Goal: Transaction & Acquisition: Obtain resource

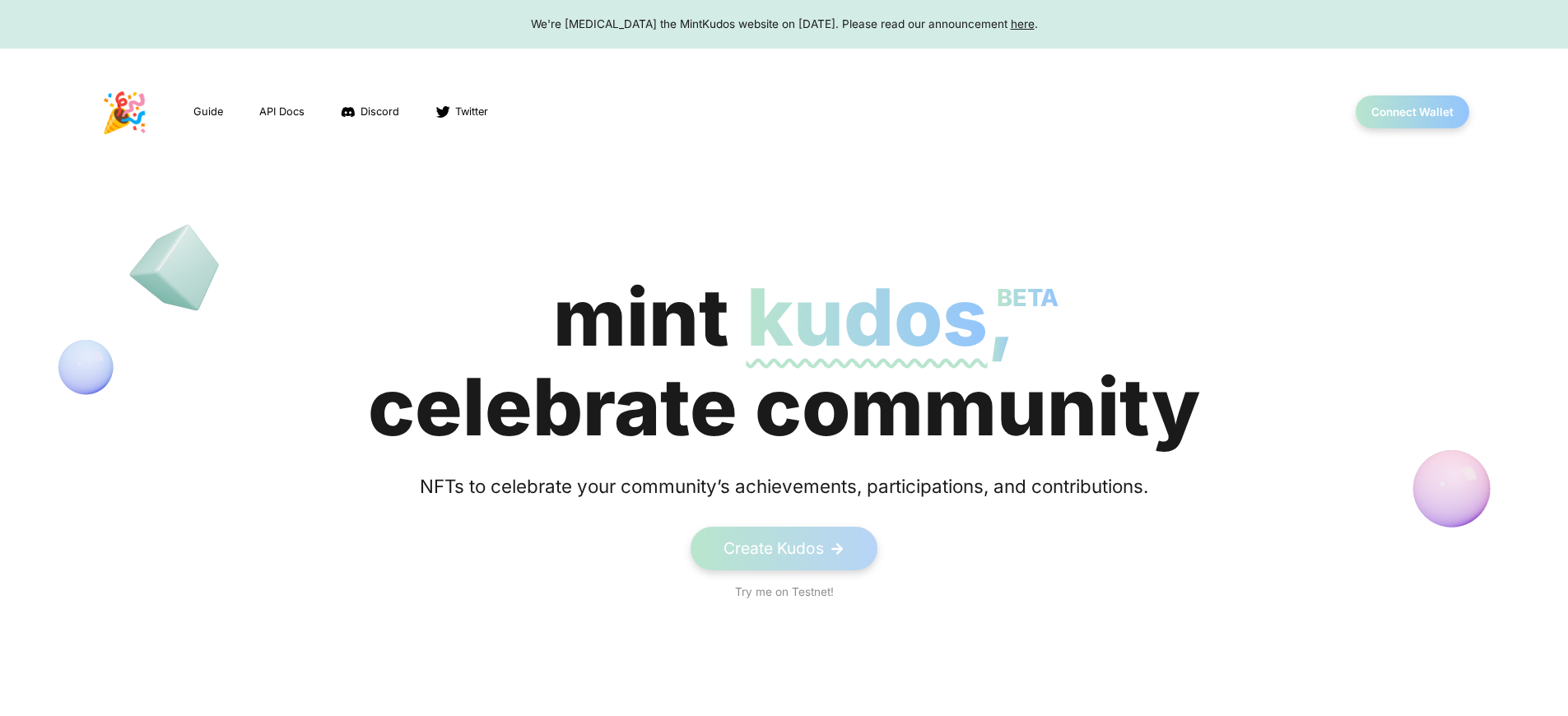
click at [784, 24] on div "We're sunsetting the MintKudos website on August 5th, 2023. Please read our ann…" at bounding box center [784, 23] width 1537 height 16
click at [1411, 112] on button "Connect Wallet" at bounding box center [1413, 112] width 118 height 33
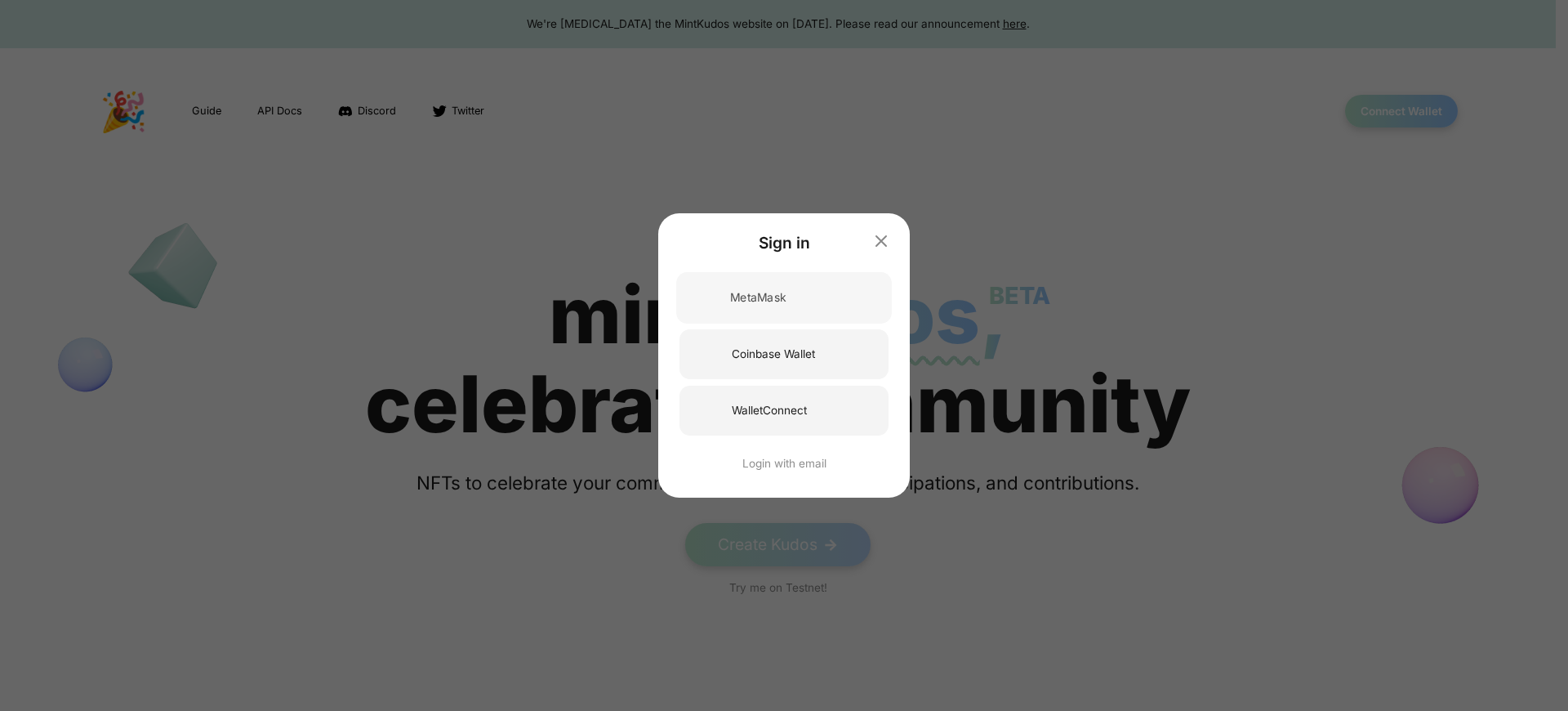
click at [758, 297] on div "MetaMask" at bounding box center [757, 297] width 55 height 17
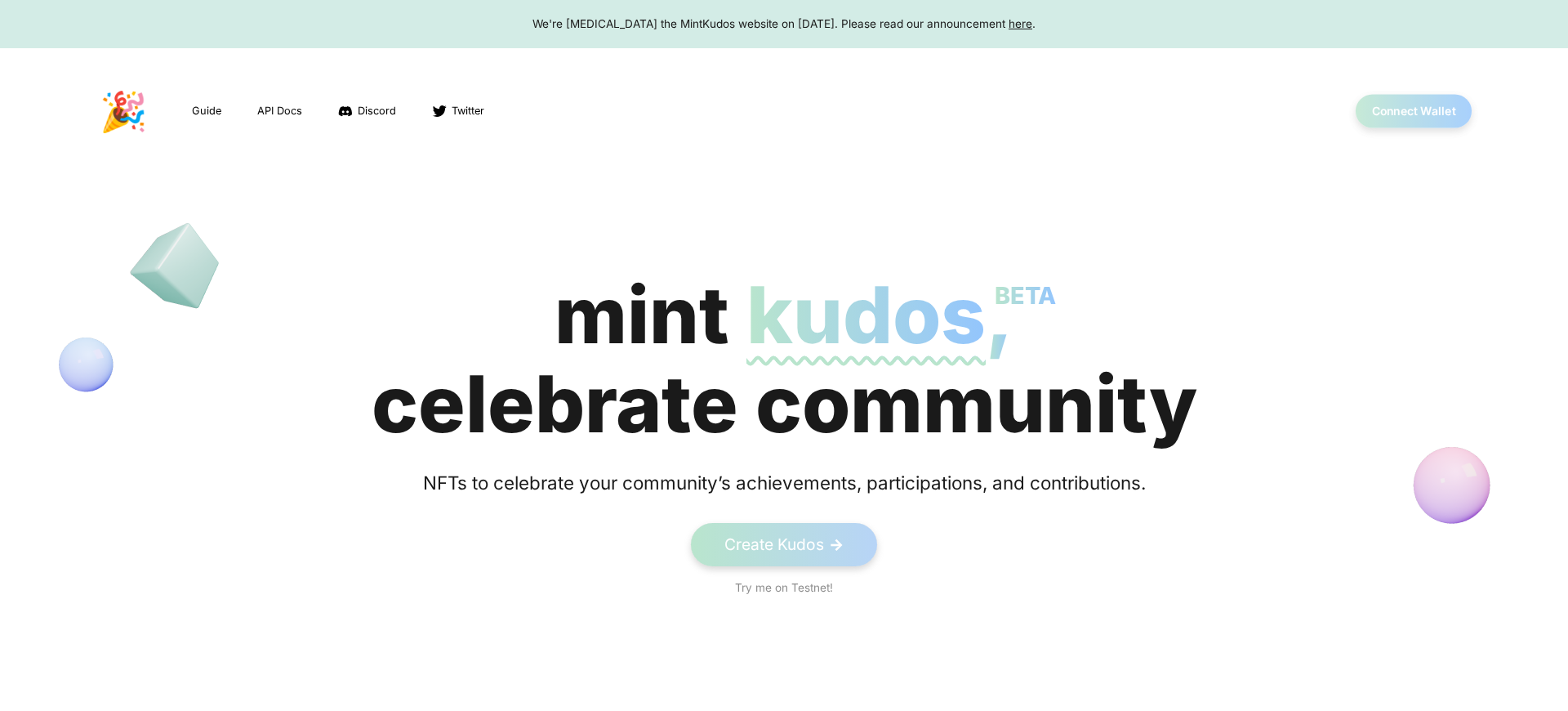
click at [1400, 111] on button "Connect Wallet" at bounding box center [1413, 111] width 117 height 33
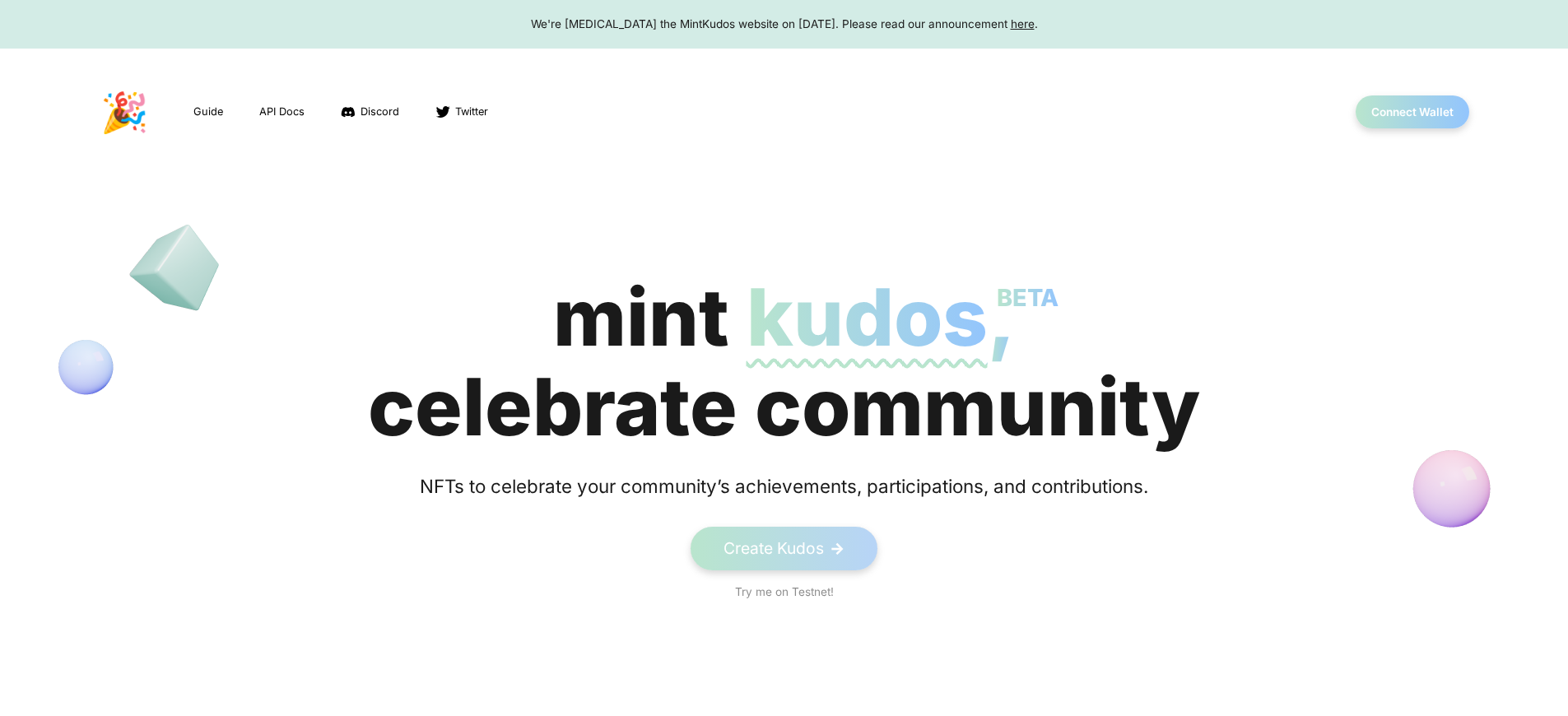
click at [784, 362] on span "kudos BETA" at bounding box center [867, 317] width 241 height 96
click at [1411, 112] on button "Connect Wallet" at bounding box center [1413, 112] width 118 height 33
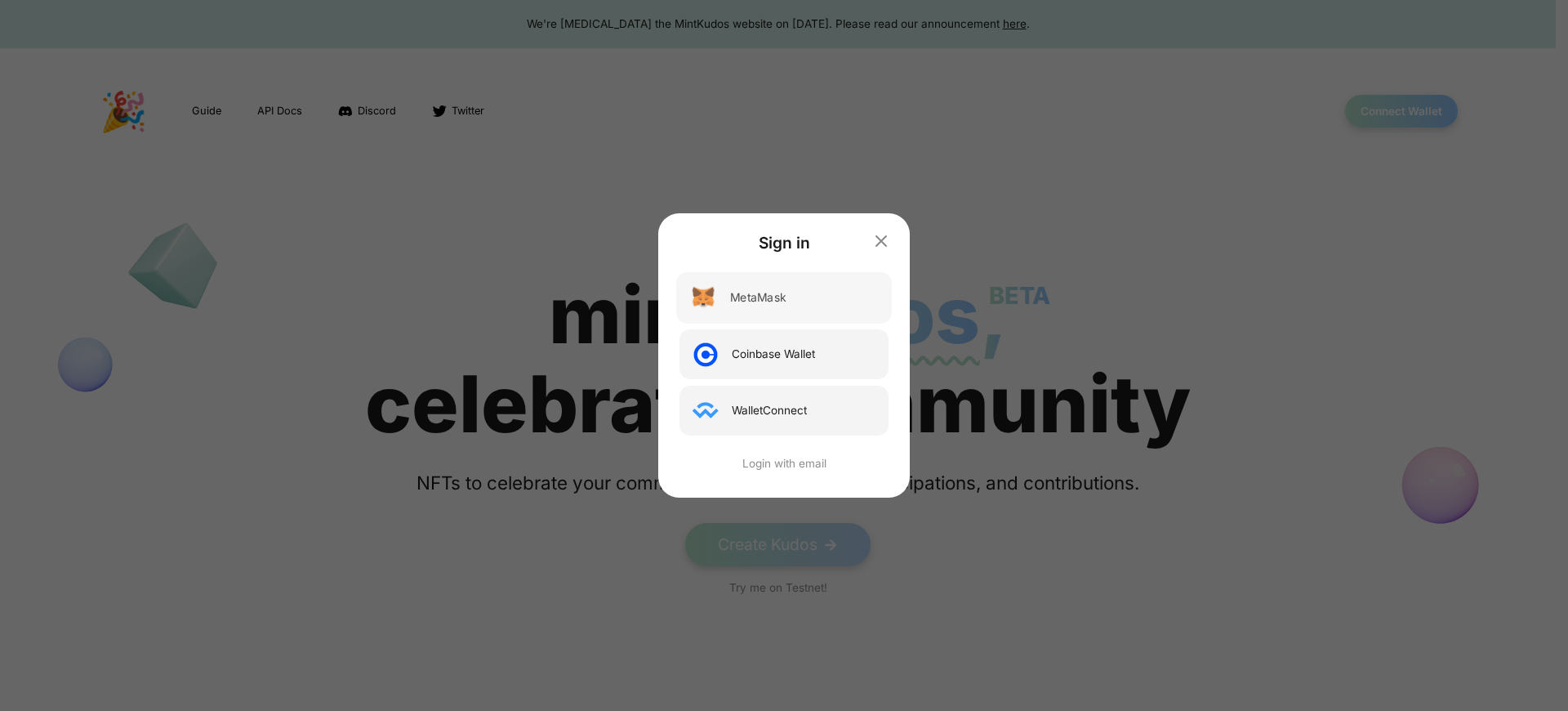
click at [758, 297] on div "MetaMask" at bounding box center [757, 297] width 55 height 17
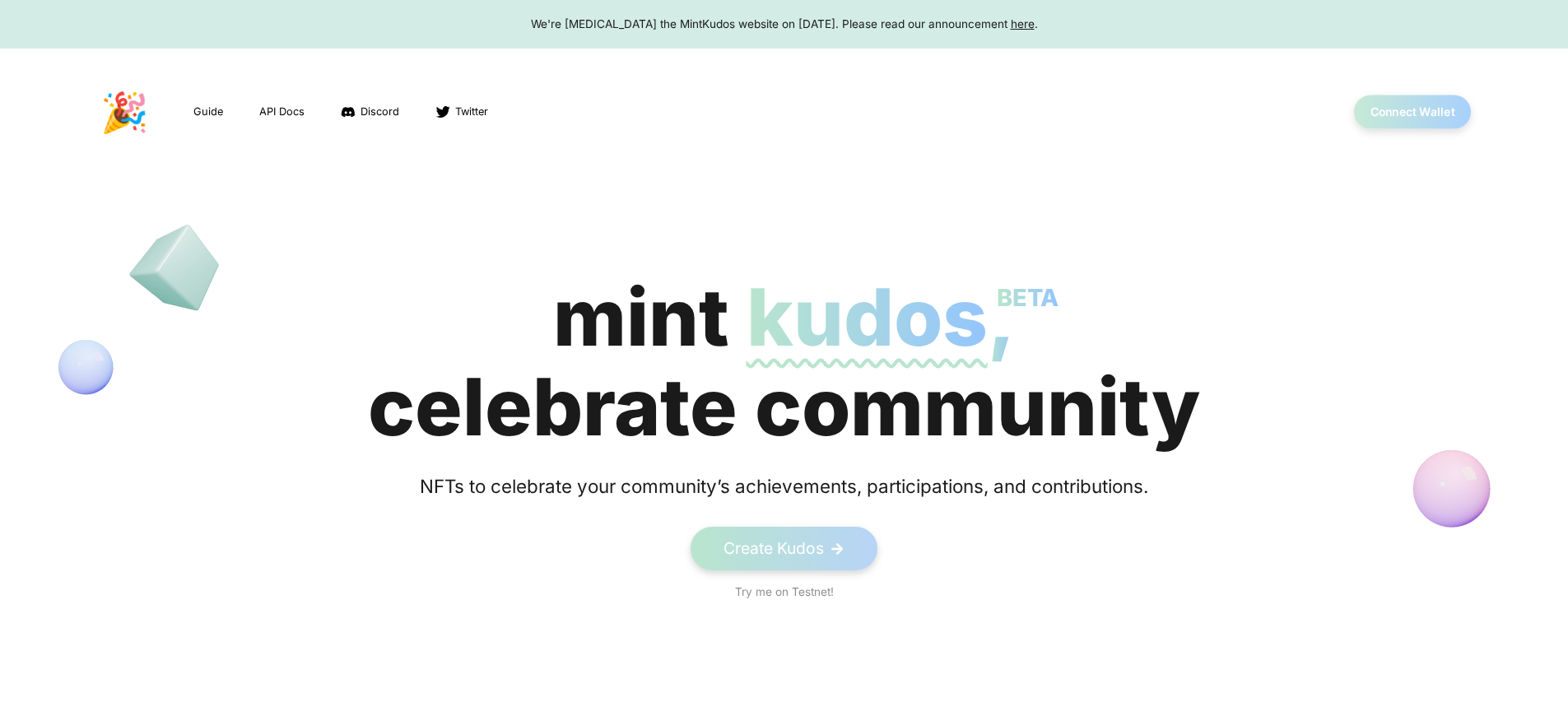
click at [1411, 112] on button "Connect Wallet" at bounding box center [1413, 112] width 118 height 33
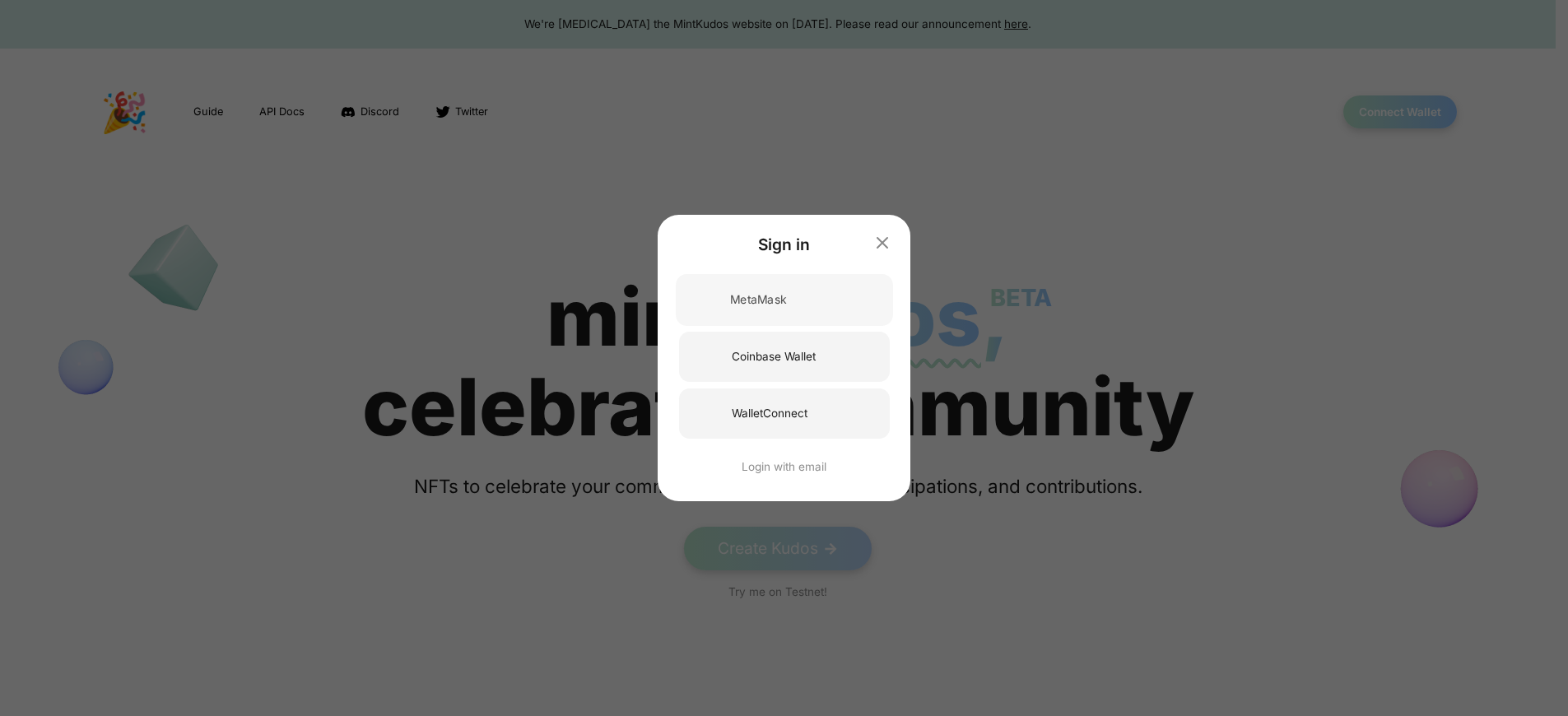
click at [764, 299] on div "MetaMask" at bounding box center [757, 299] width 56 height 17
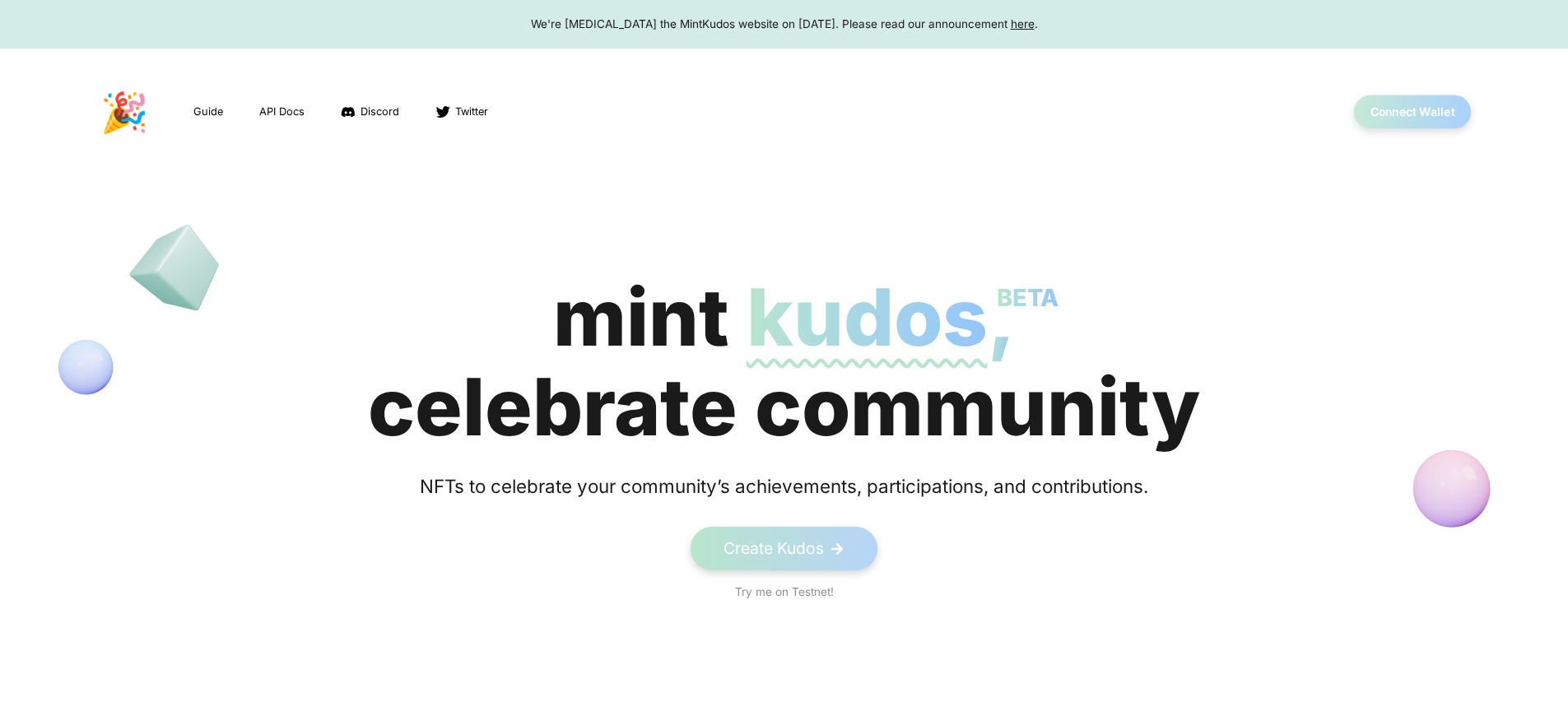
click at [1411, 112] on button "Connect Wallet" at bounding box center [1413, 112] width 118 height 33
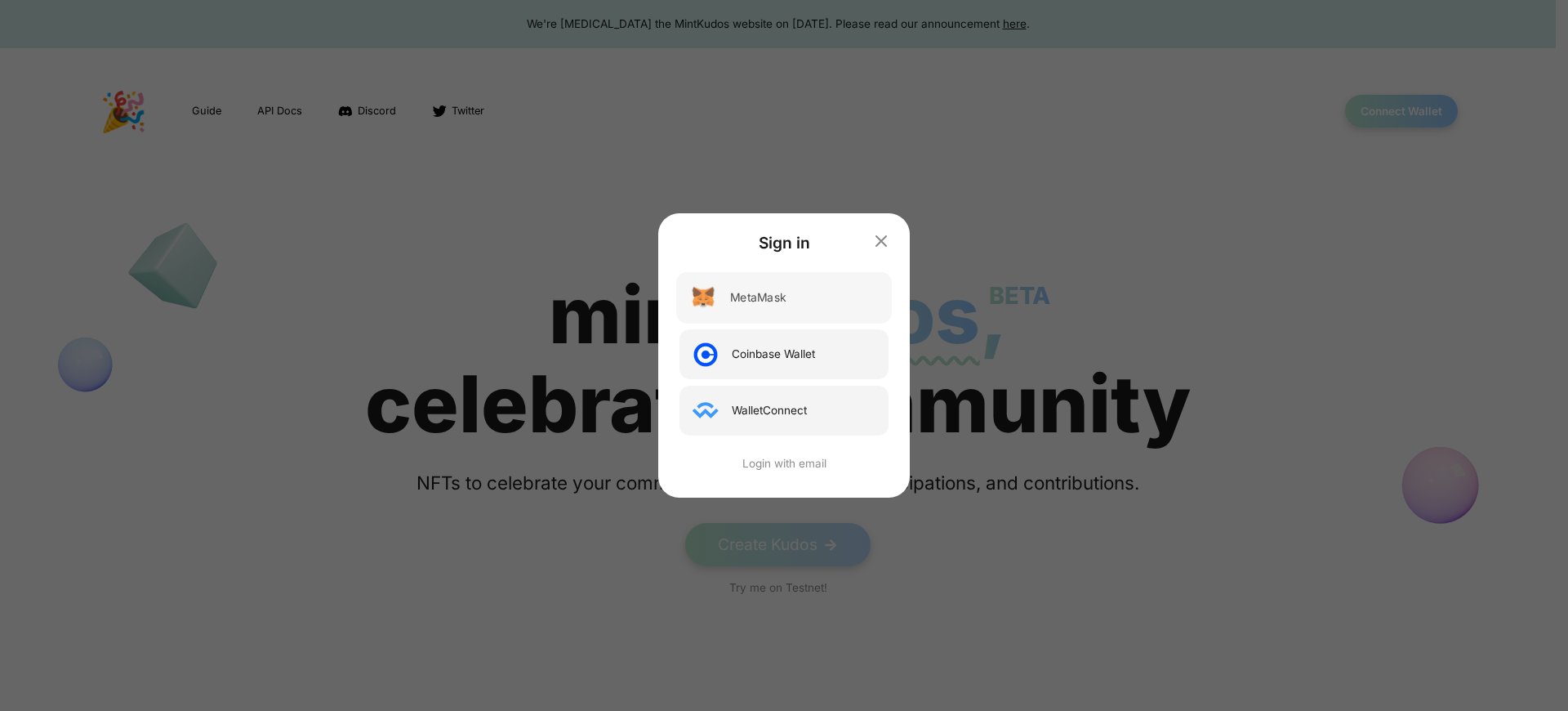
click at [758, 297] on div "MetaMask" at bounding box center [757, 297] width 55 height 17
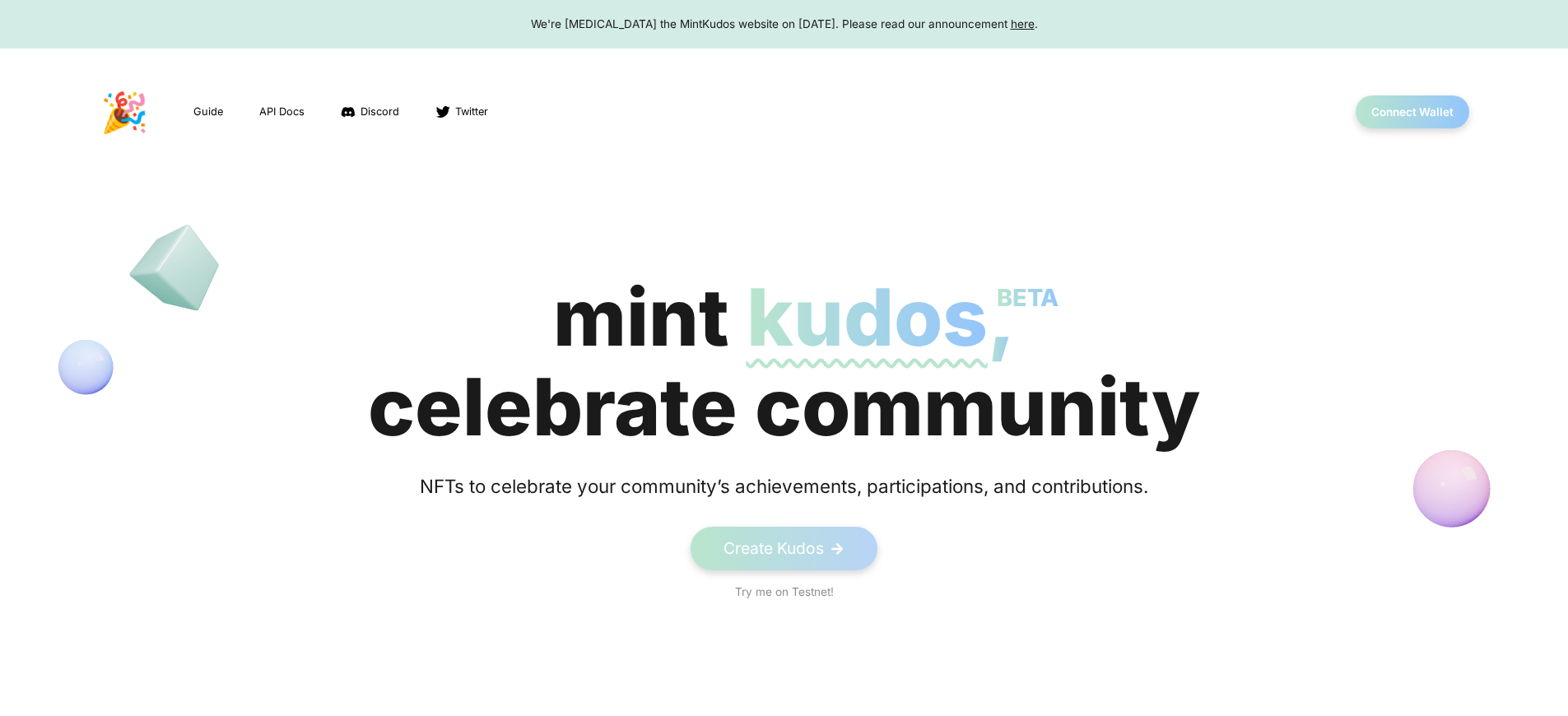
click at [784, 24] on div "We're [MEDICAL_DATA] the MintKudos website on [DATE]. Please read our announcem…" at bounding box center [784, 23] width 1537 height 16
click at [1411, 112] on button "Connect Wallet" at bounding box center [1413, 112] width 118 height 33
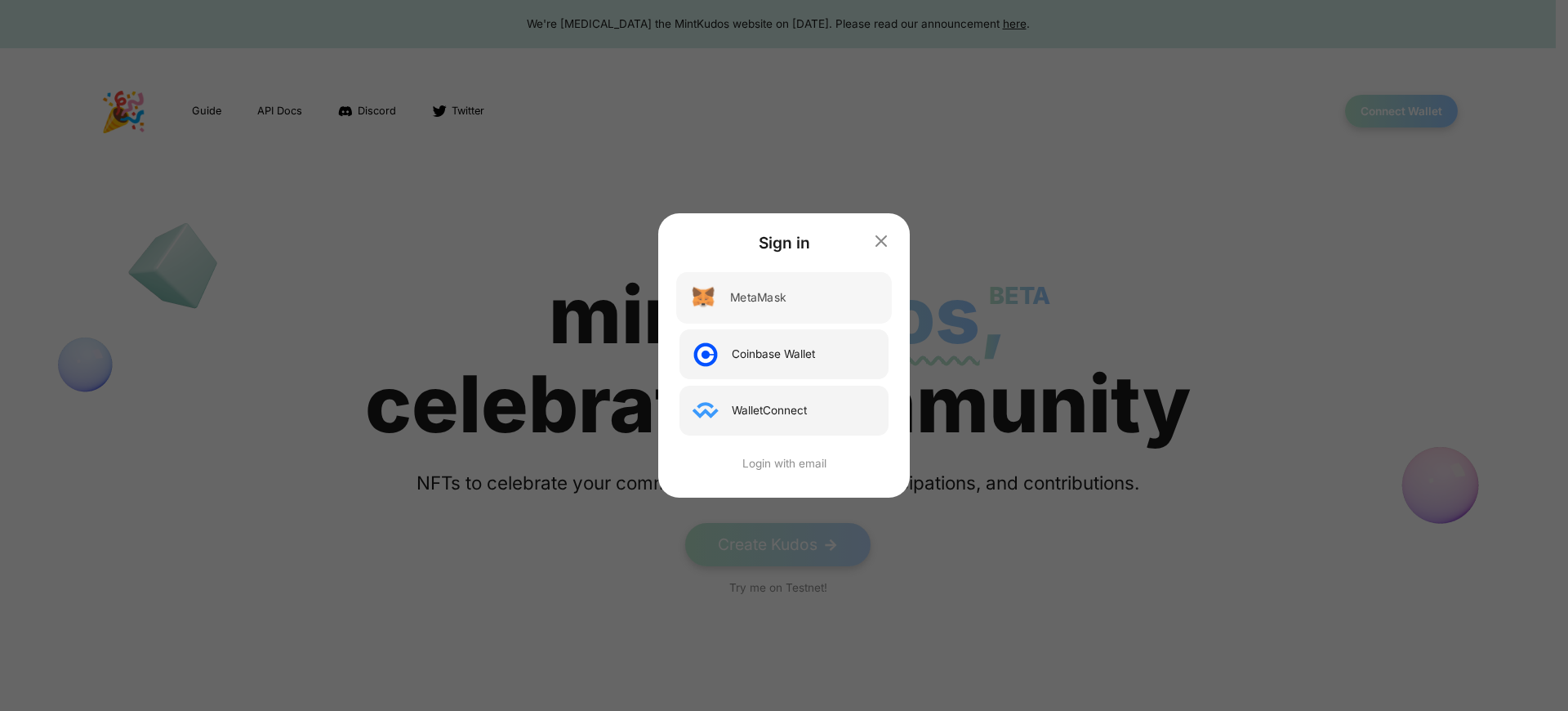
click at [758, 297] on div "MetaMask" at bounding box center [757, 297] width 55 height 17
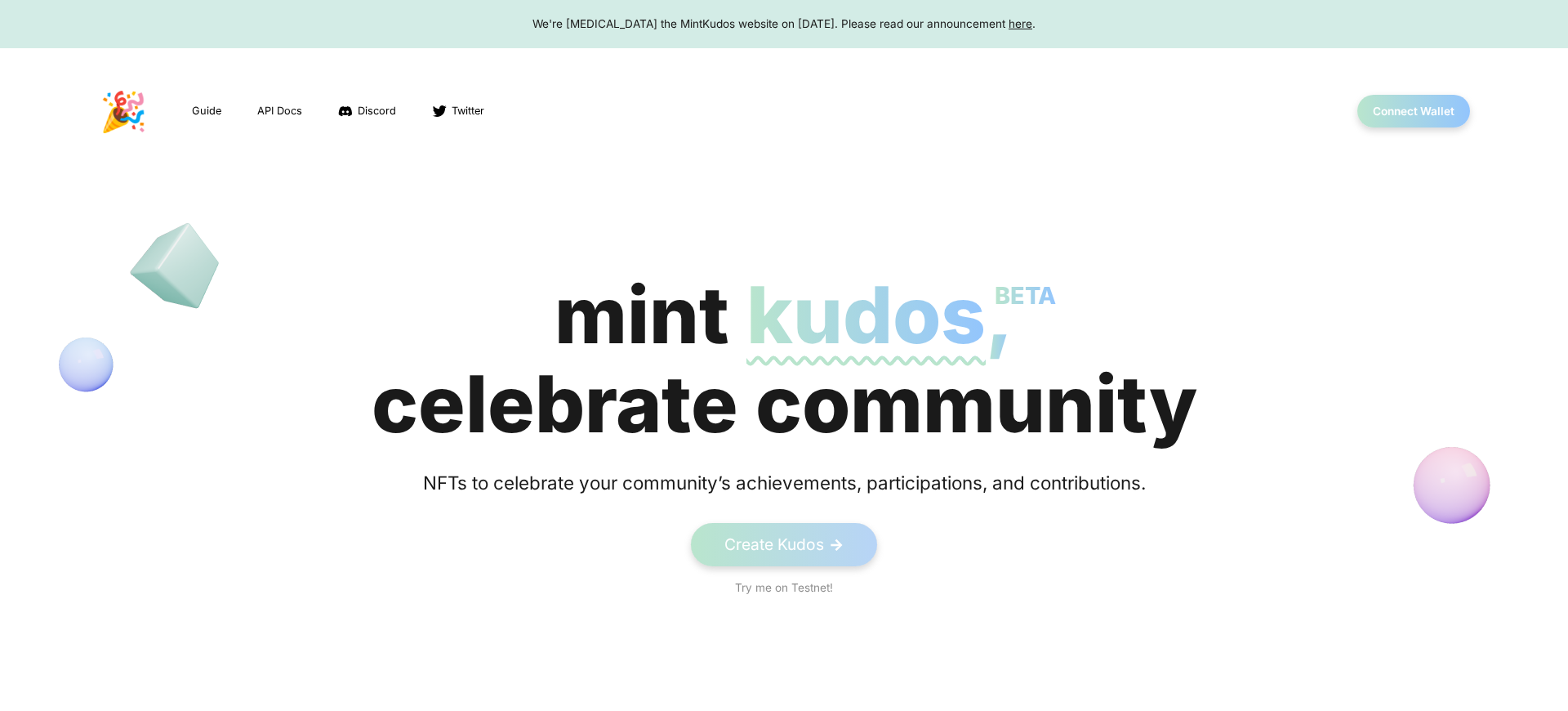
click at [778, 24] on div "We're [MEDICAL_DATA] the MintKudos website on [DATE]. Please read our announcem…" at bounding box center [784, 23] width 1537 height 16
click at [778, 359] on span "kudos BETA" at bounding box center [860, 314] width 239 height 95
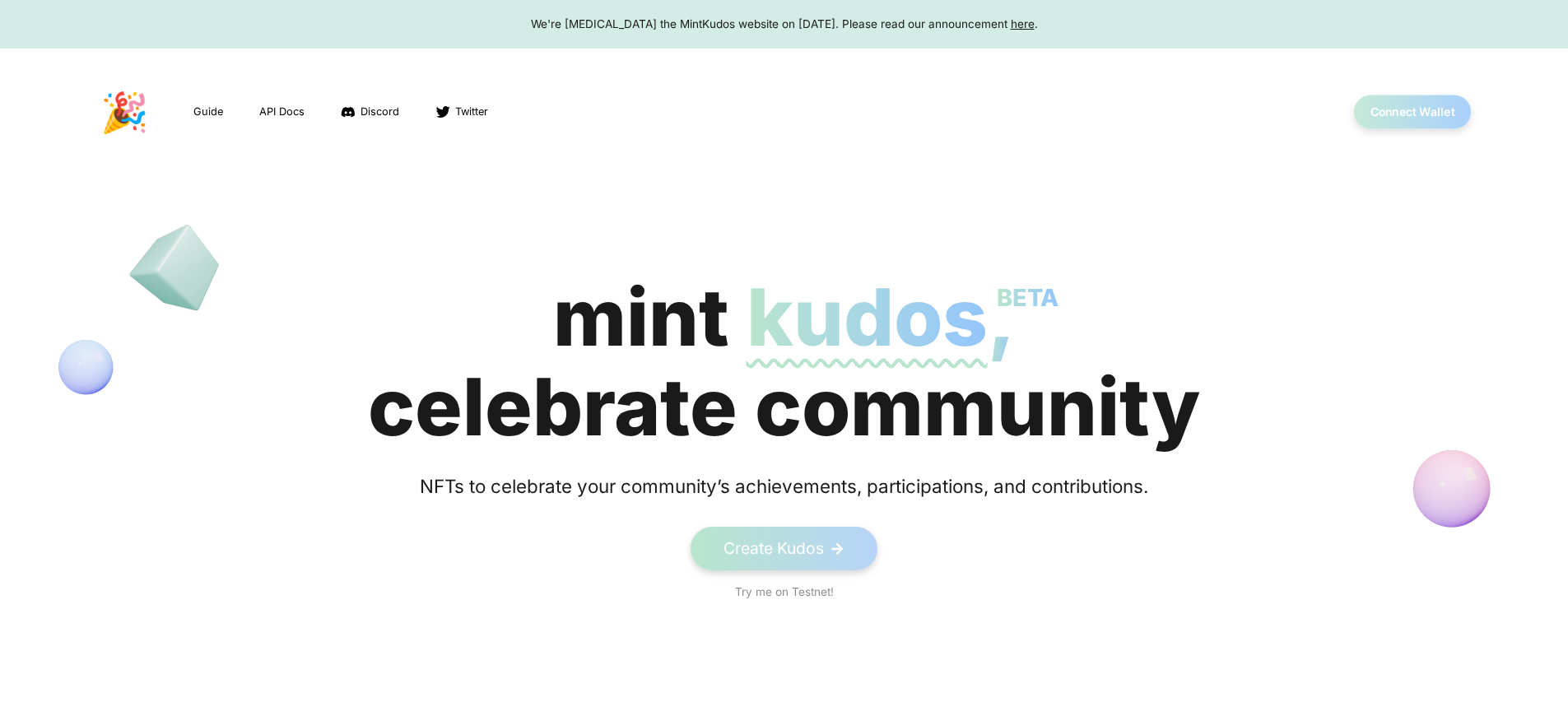
click at [1411, 112] on button "Connect Wallet" at bounding box center [1413, 112] width 118 height 33
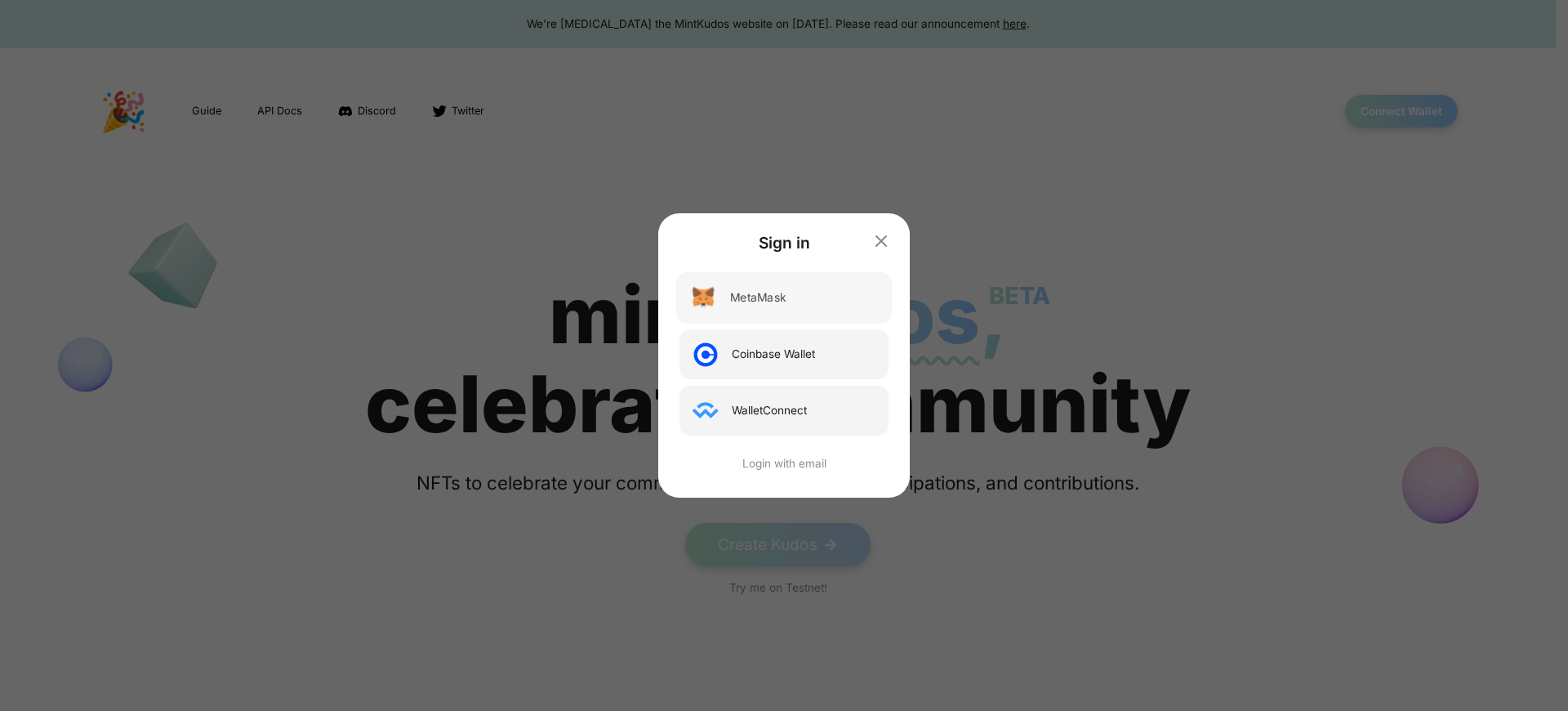
click at [758, 297] on div "MetaMask" at bounding box center [757, 297] width 55 height 17
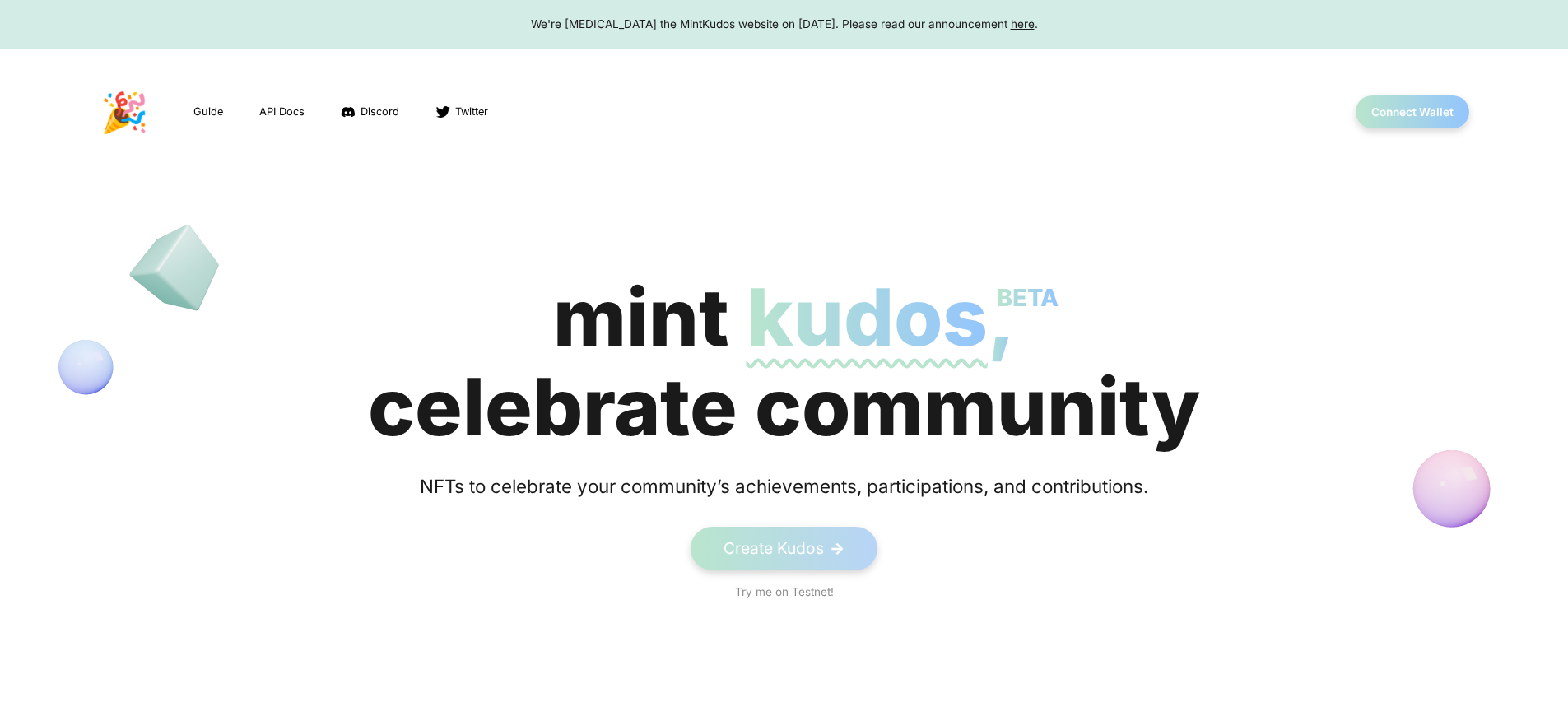
click at [784, 24] on div "We're sunsetting the MintKudos website on August 5th, 2023. Please read our ann…" at bounding box center [784, 23] width 1537 height 16
click at [1411, 112] on button "Connect Wallet" at bounding box center [1413, 112] width 118 height 33
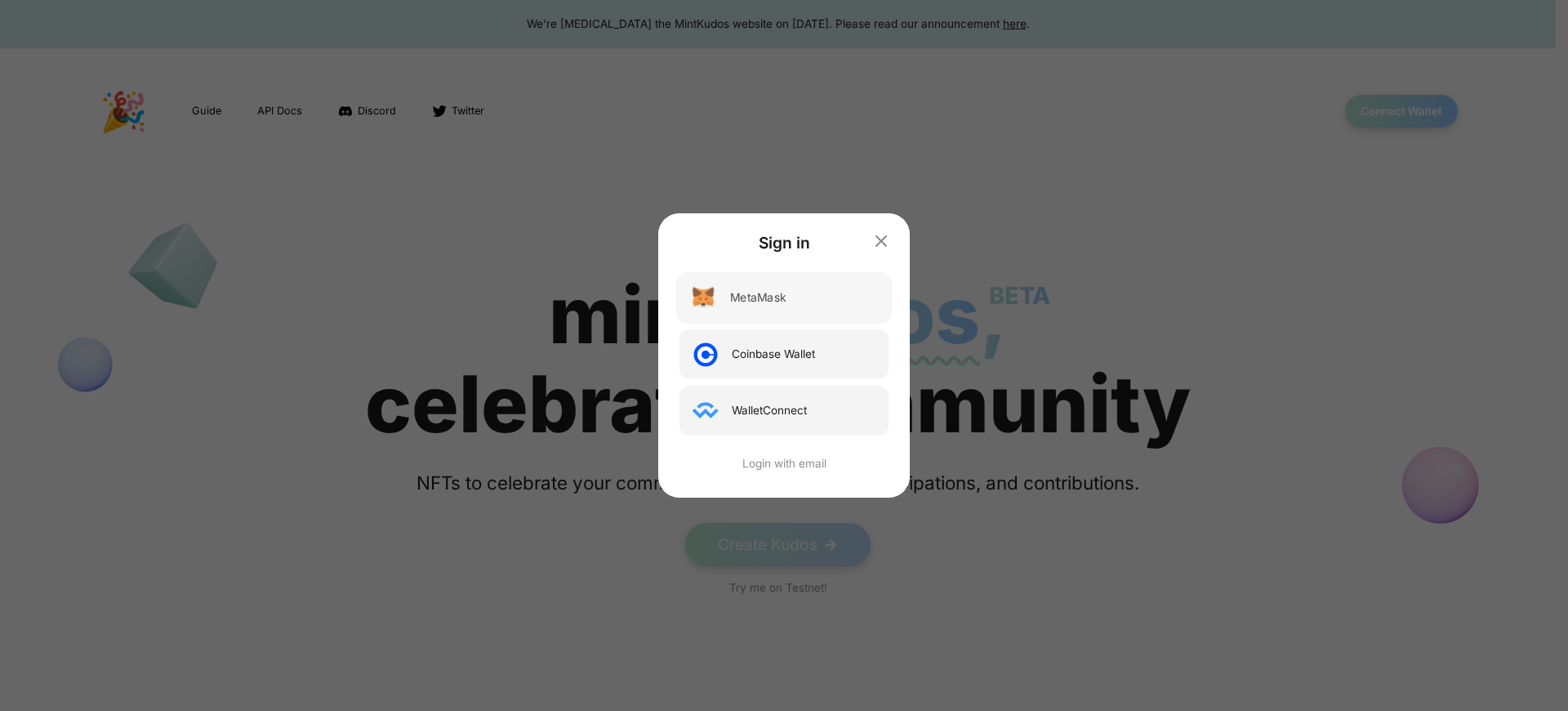
click at [758, 297] on div "MetaMask" at bounding box center [757, 297] width 55 height 17
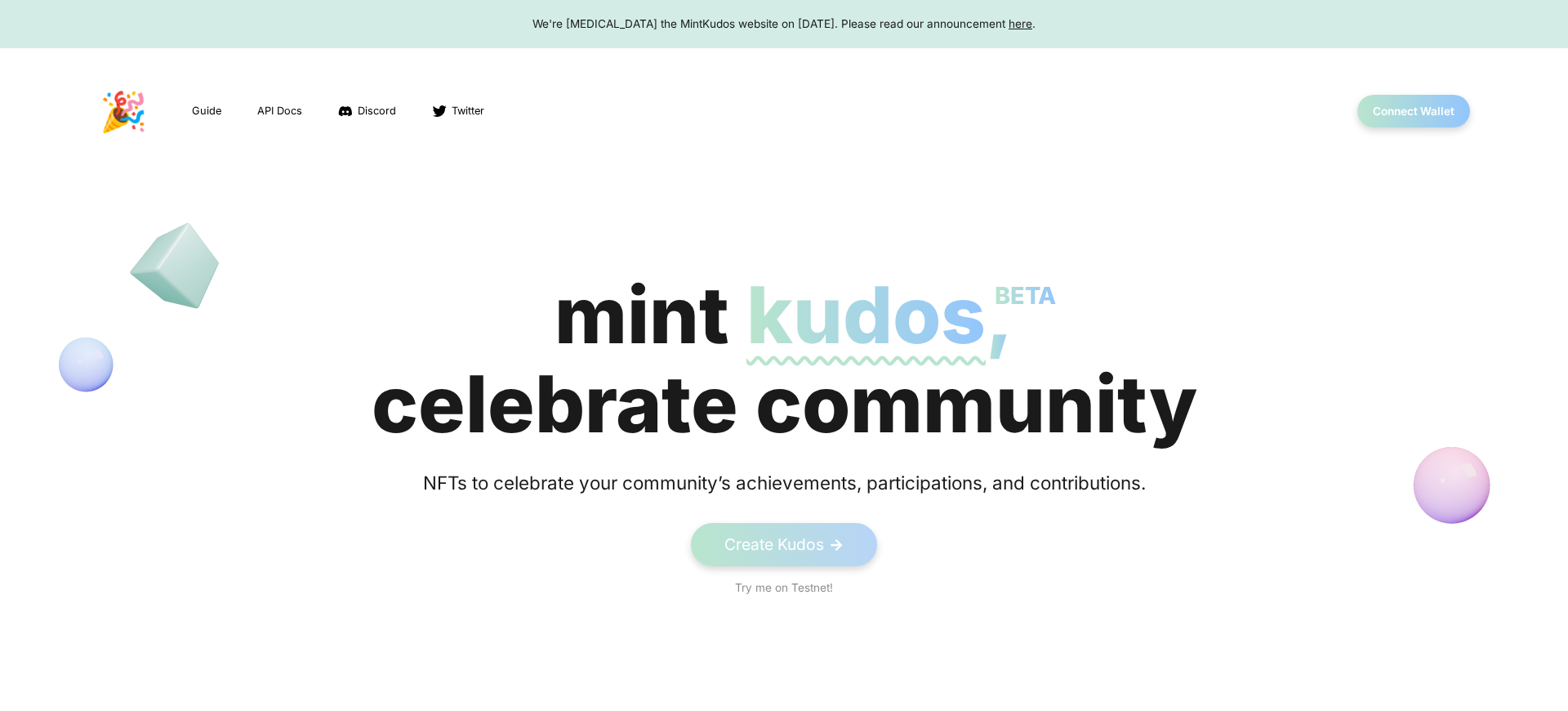
click at [1400, 111] on button "Connect Wallet" at bounding box center [1413, 111] width 113 height 32
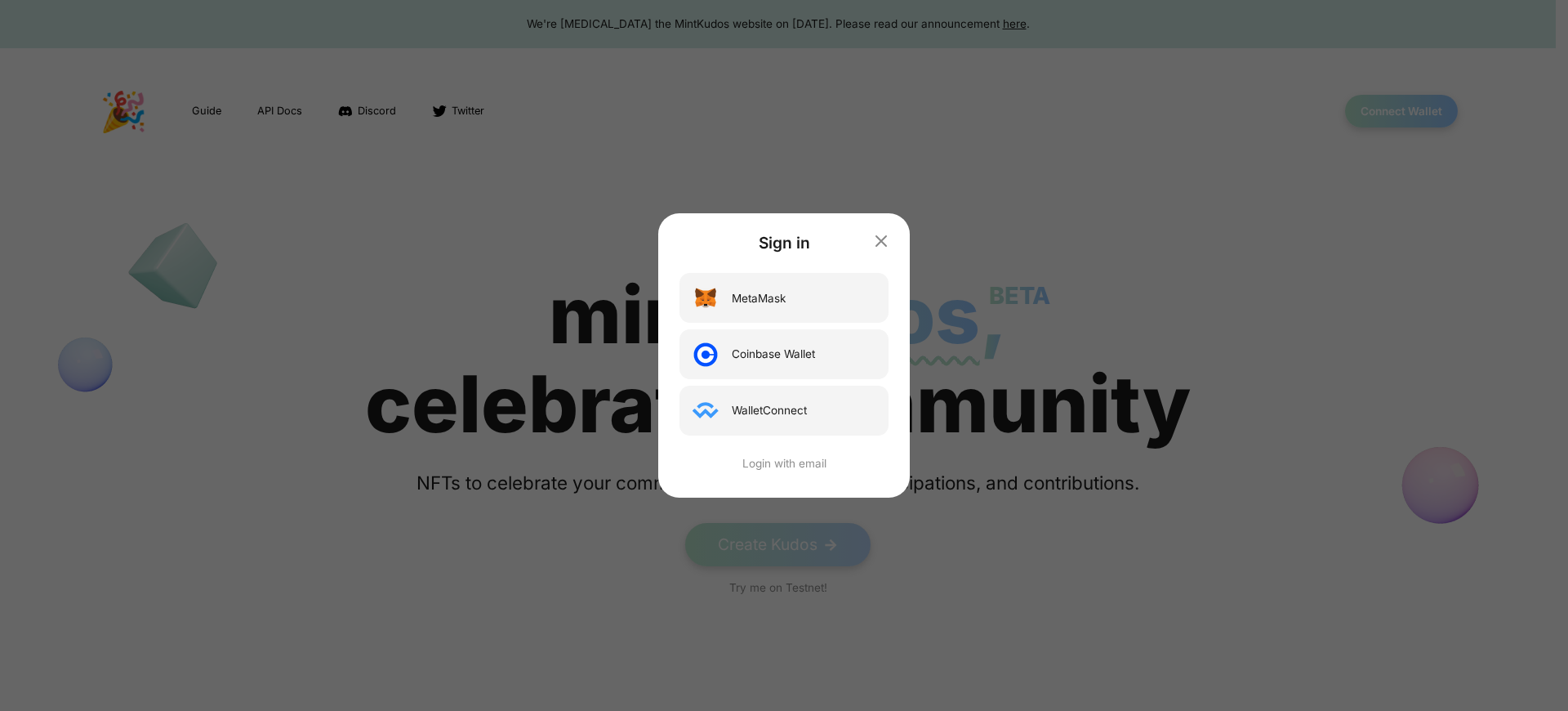
click at [1400, 111] on div "Sign in MetaMask Coinbase Wallet WalletConnect Login with email" at bounding box center [784, 355] width 1568 height 711
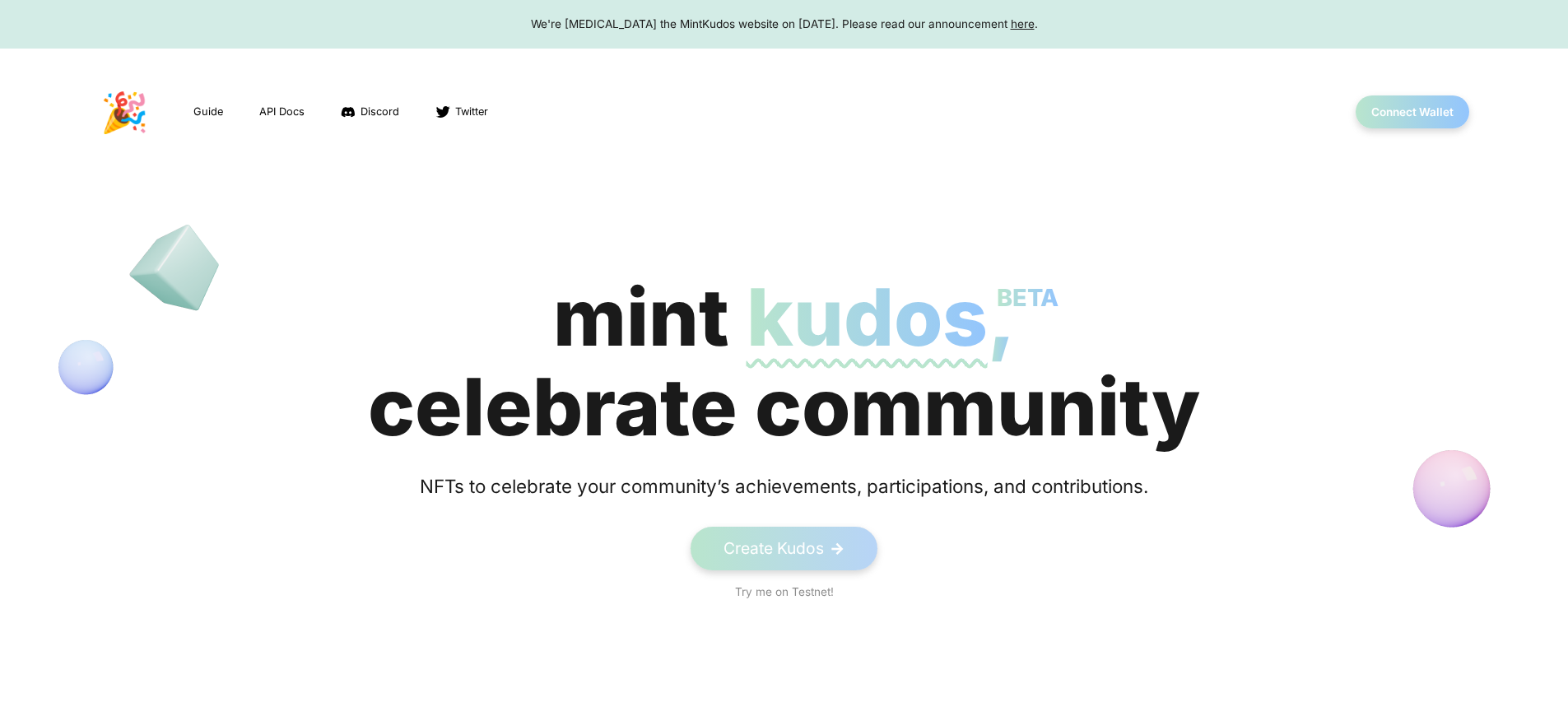
click at [784, 362] on span "kudos BETA" at bounding box center [867, 317] width 241 height 96
click at [1411, 112] on button "Connect Wallet" at bounding box center [1413, 112] width 118 height 33
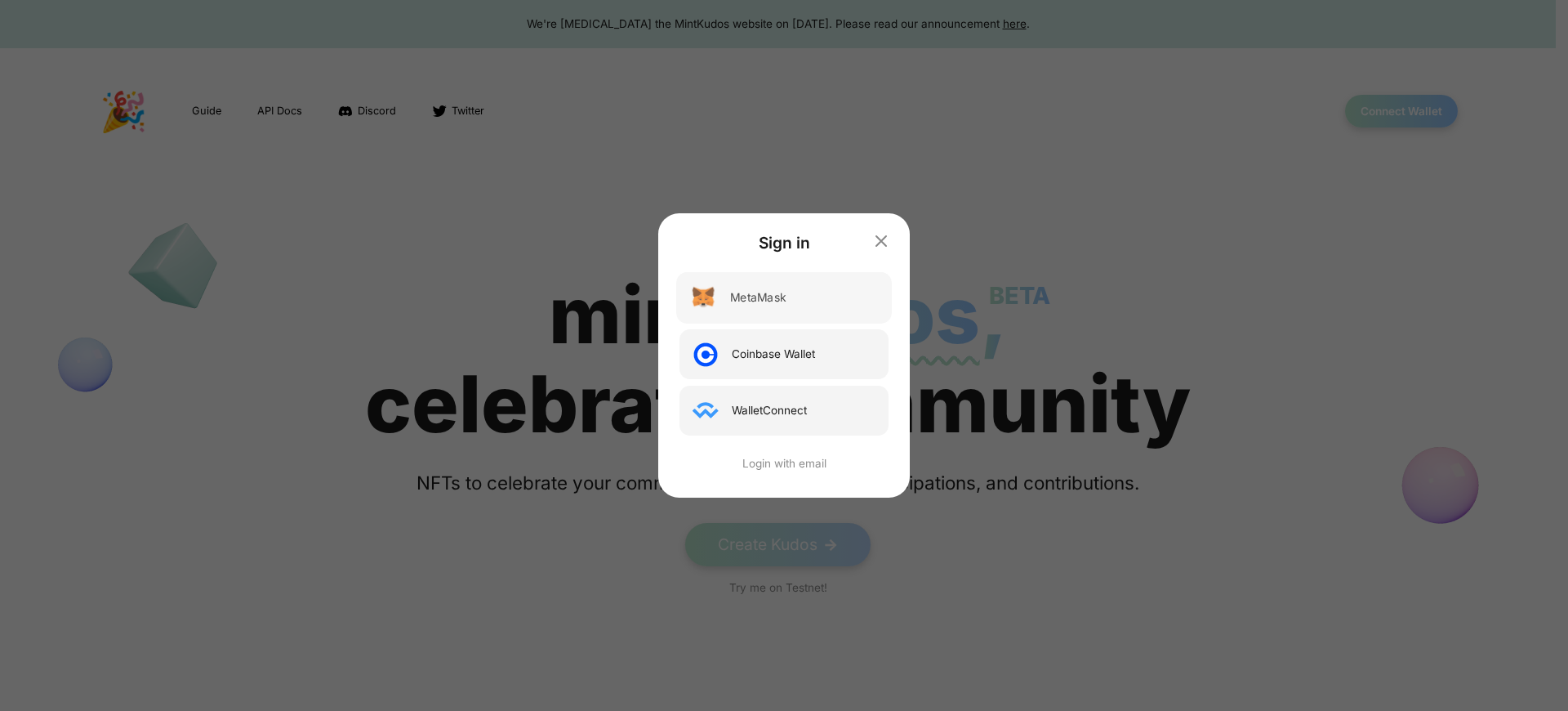
click at [758, 297] on div "MetaMask" at bounding box center [757, 297] width 55 height 17
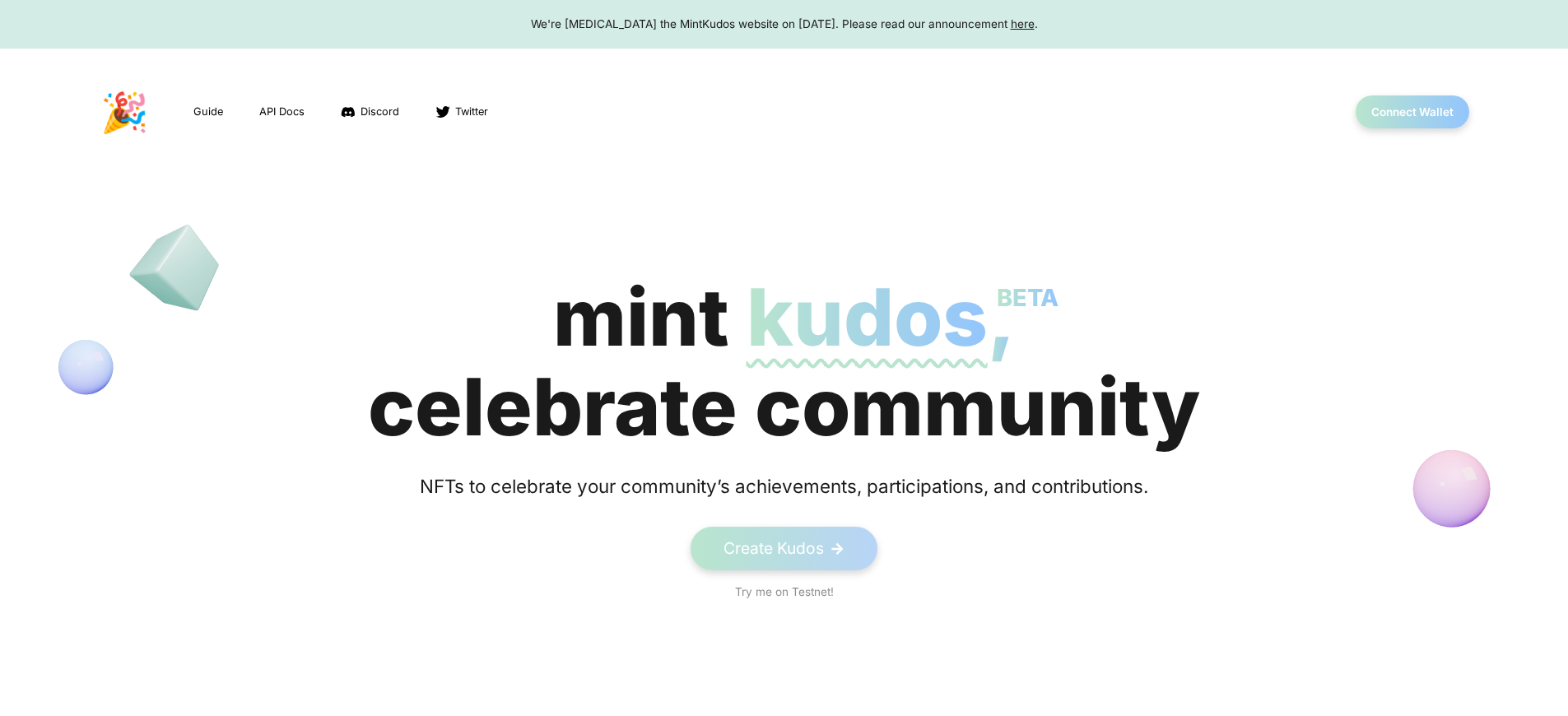
click at [784, 362] on span "kudos BETA" at bounding box center [867, 317] width 241 height 96
click at [784, 24] on div "We're [MEDICAL_DATA] the MintKudos website on [DATE]. Please read our announcem…" at bounding box center [784, 23] width 1537 height 16
click at [1411, 112] on button "Connect Wallet" at bounding box center [1413, 112] width 118 height 33
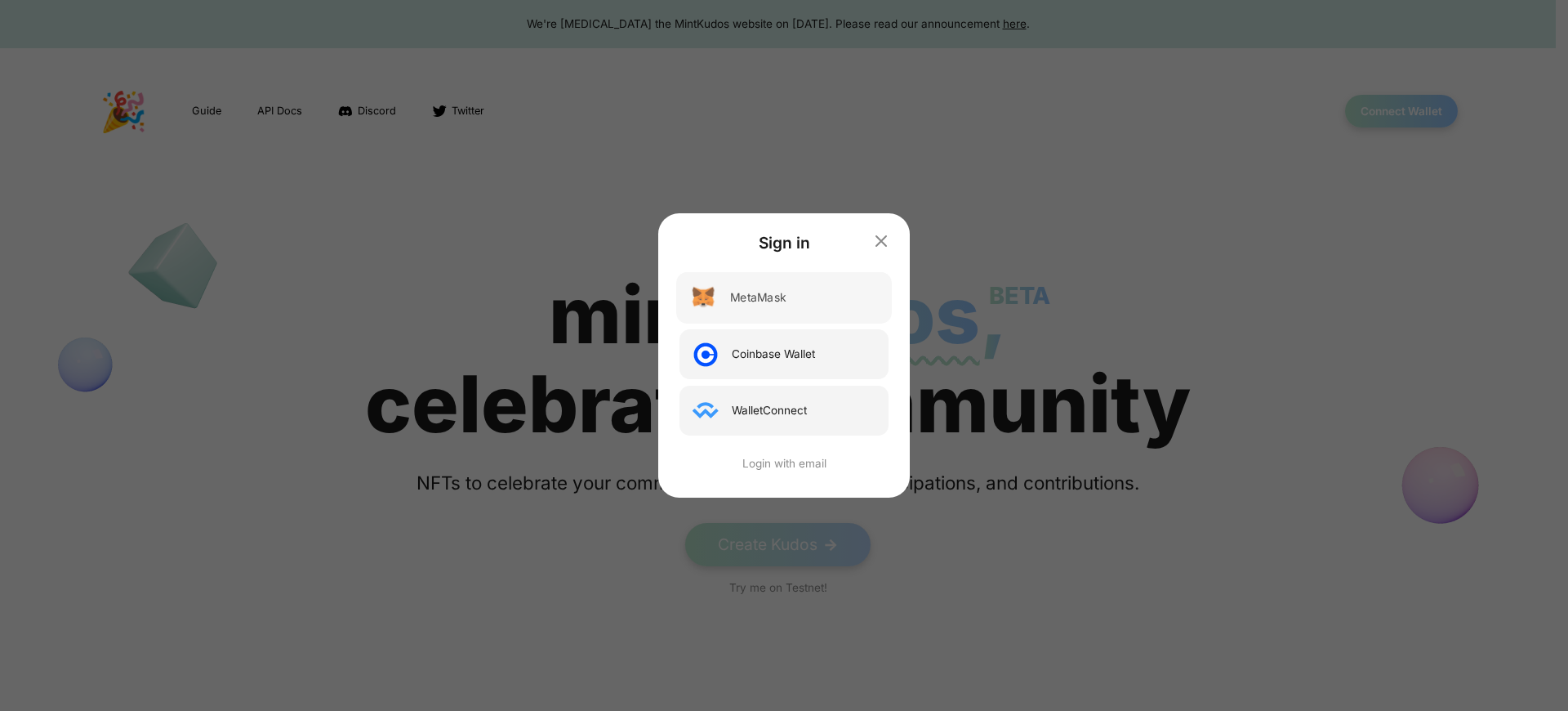
click at [758, 297] on div "MetaMask" at bounding box center [757, 297] width 55 height 17
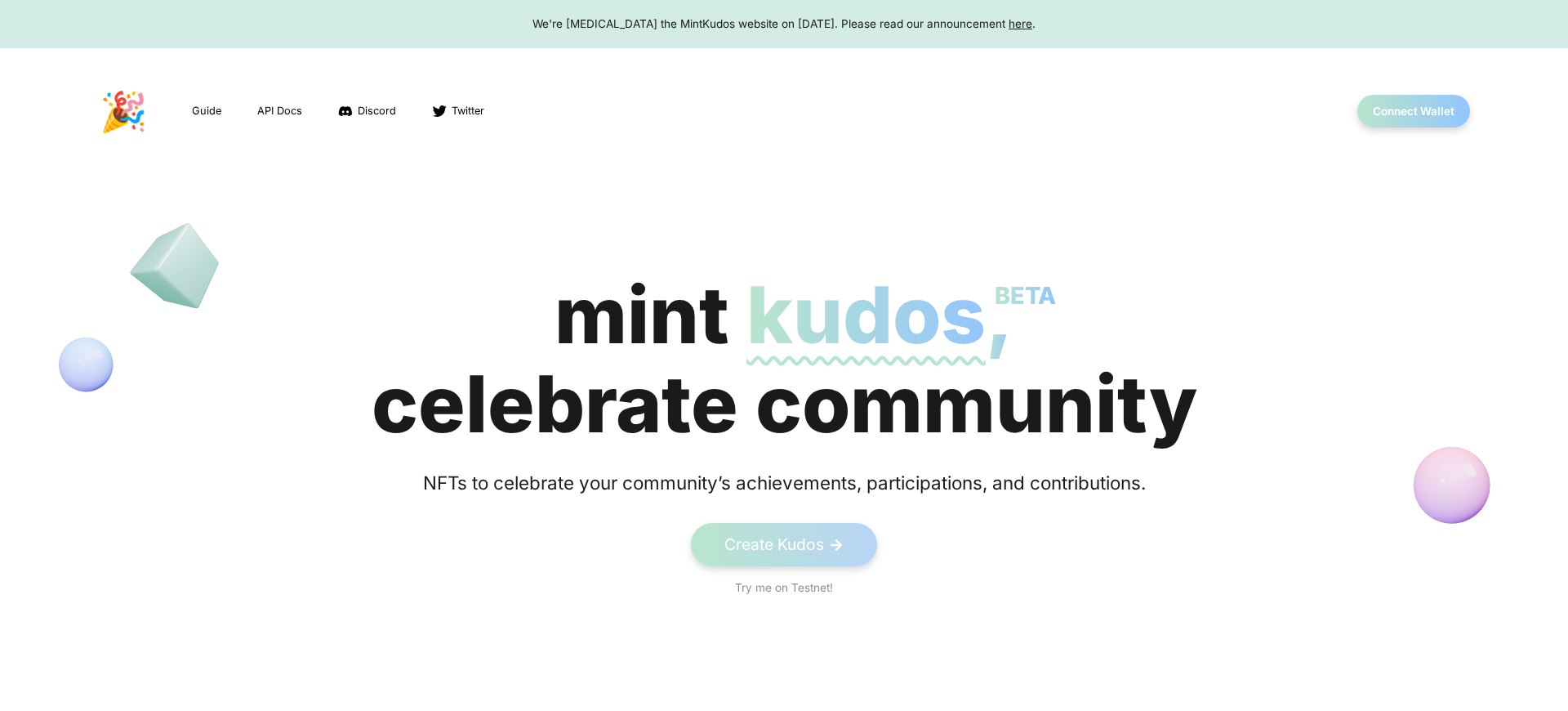
click at [778, 359] on span "kudos BETA" at bounding box center [866, 314] width 239 height 95
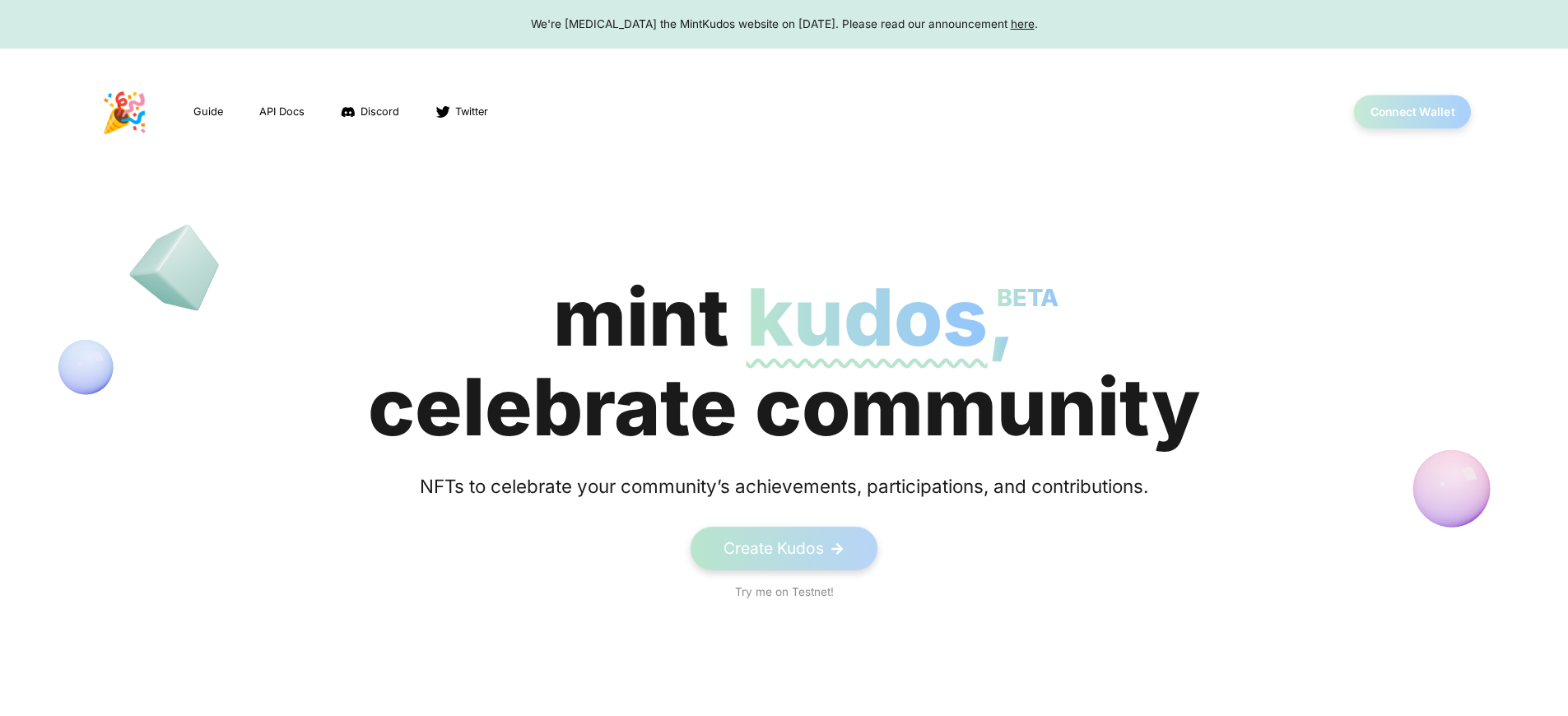
click at [1411, 112] on button "Connect Wallet" at bounding box center [1413, 112] width 118 height 33
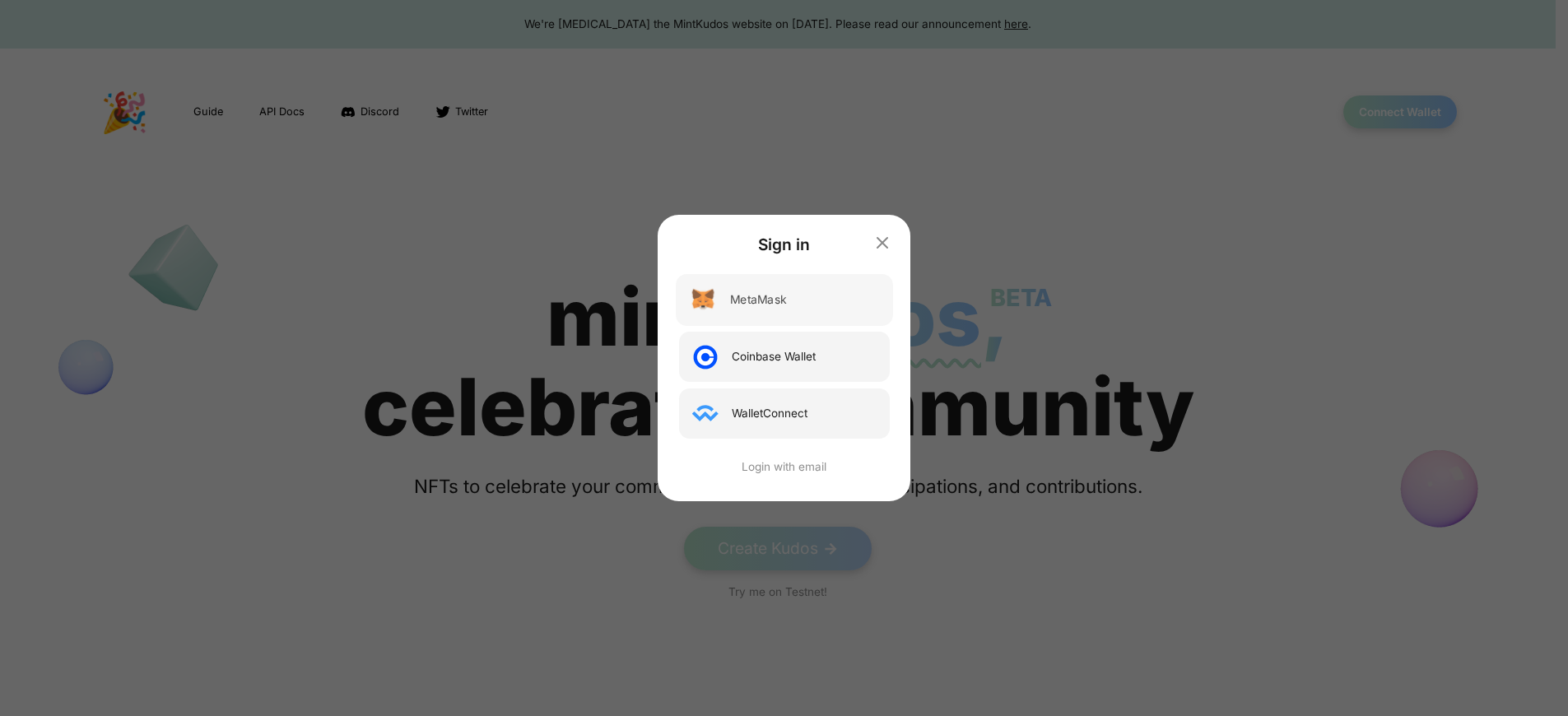
click at [764, 299] on div "MetaMask" at bounding box center [757, 299] width 56 height 17
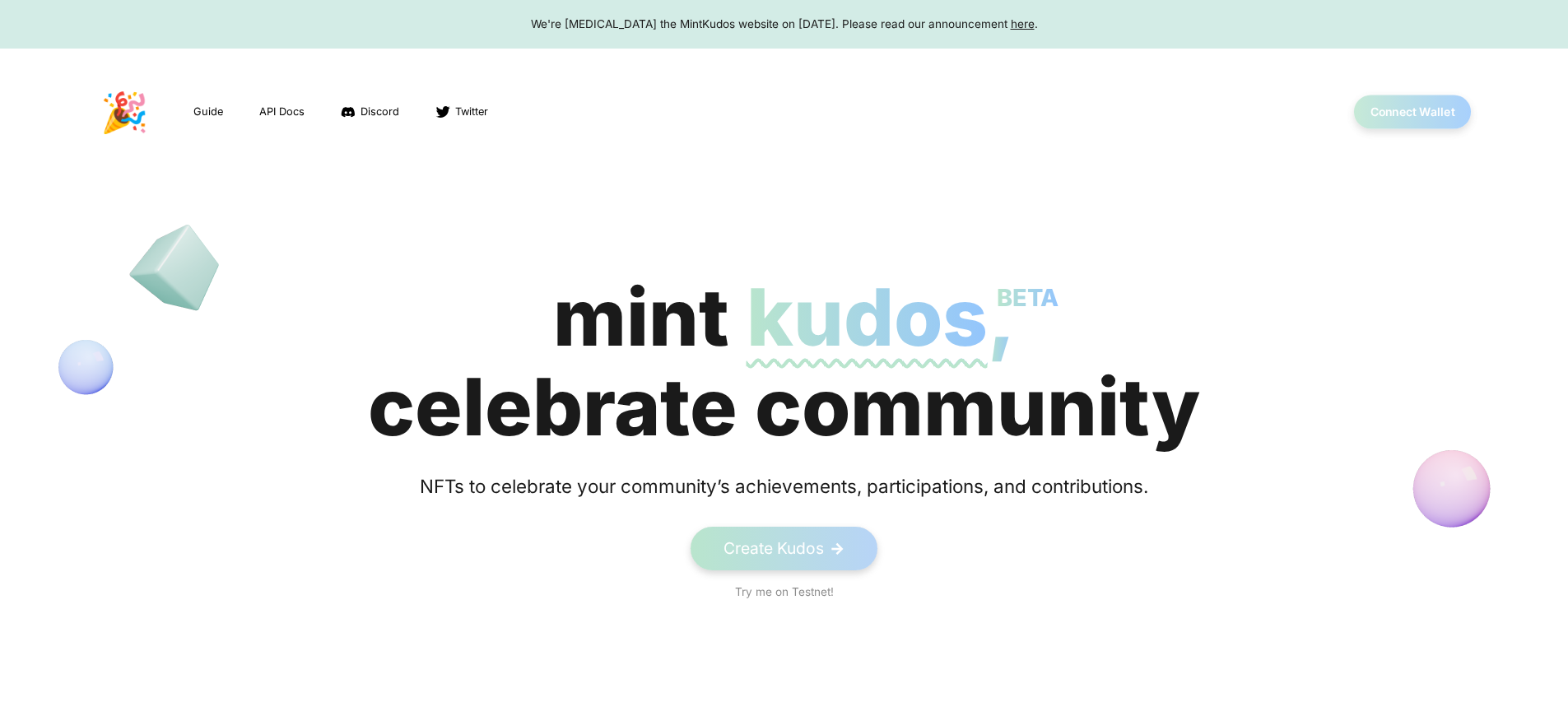
click at [1411, 112] on button "Connect Wallet" at bounding box center [1413, 112] width 118 height 33
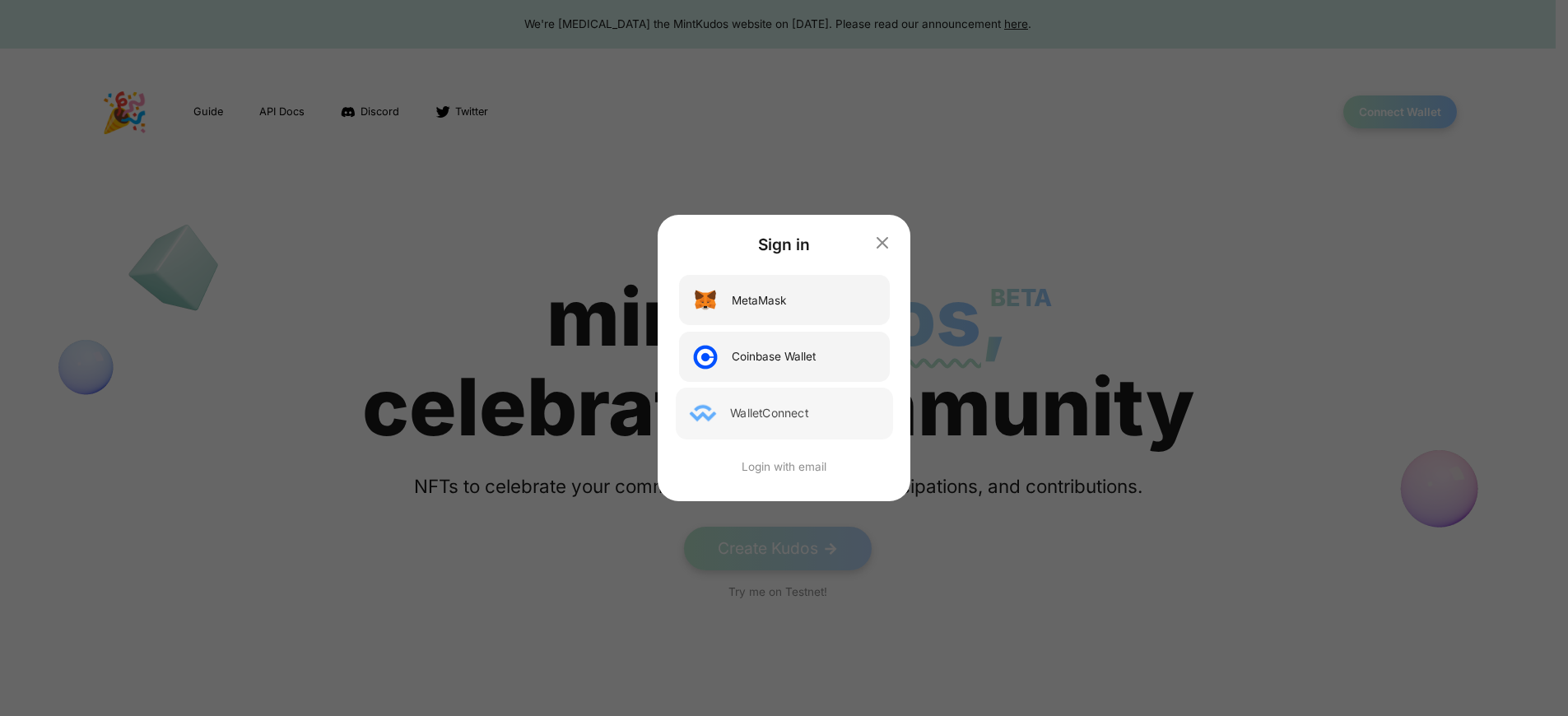
click at [775, 413] on div "WalletConnect" at bounding box center [769, 413] width 78 height 17
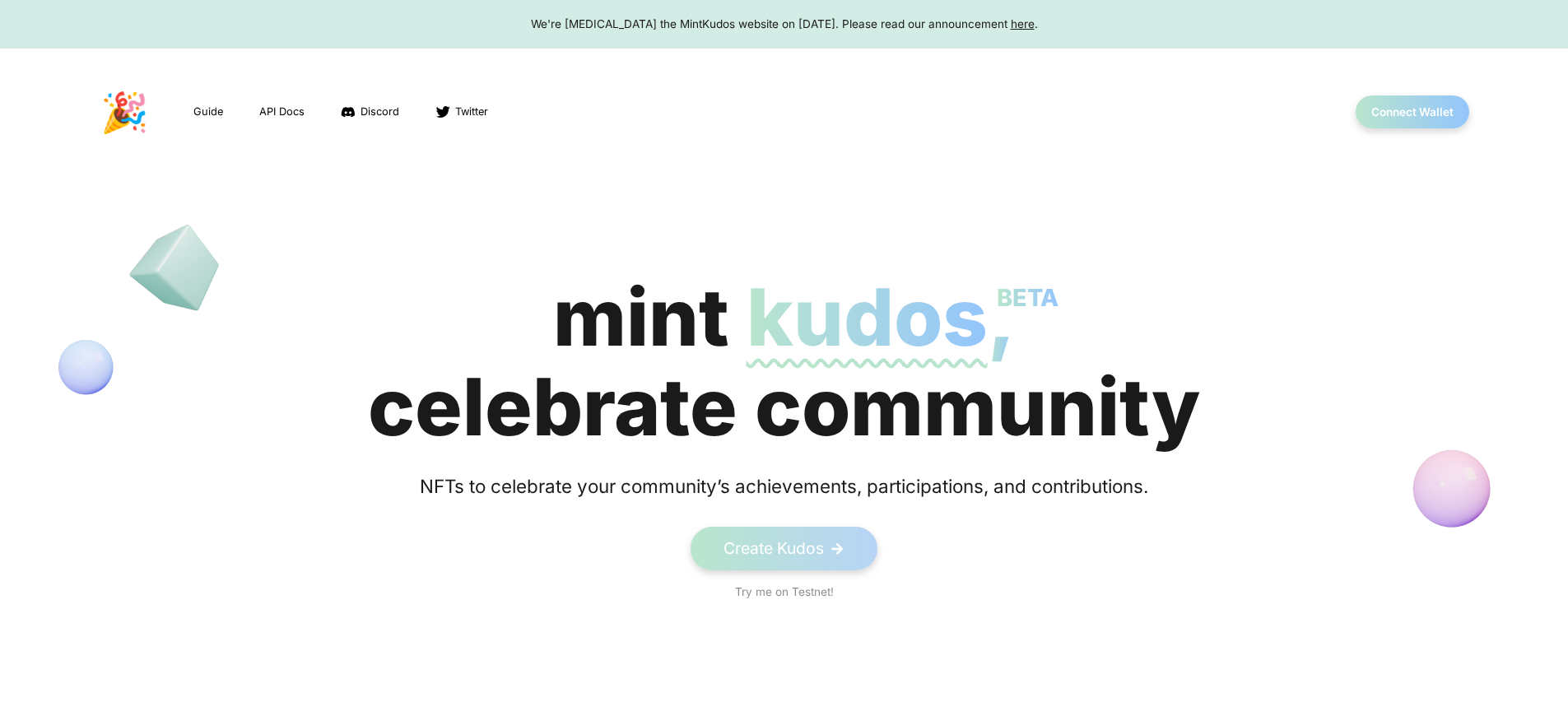
click at [784, 362] on span "kudos BETA" at bounding box center [867, 317] width 241 height 96
click at [1411, 112] on button "Connect Wallet" at bounding box center [1413, 112] width 118 height 33
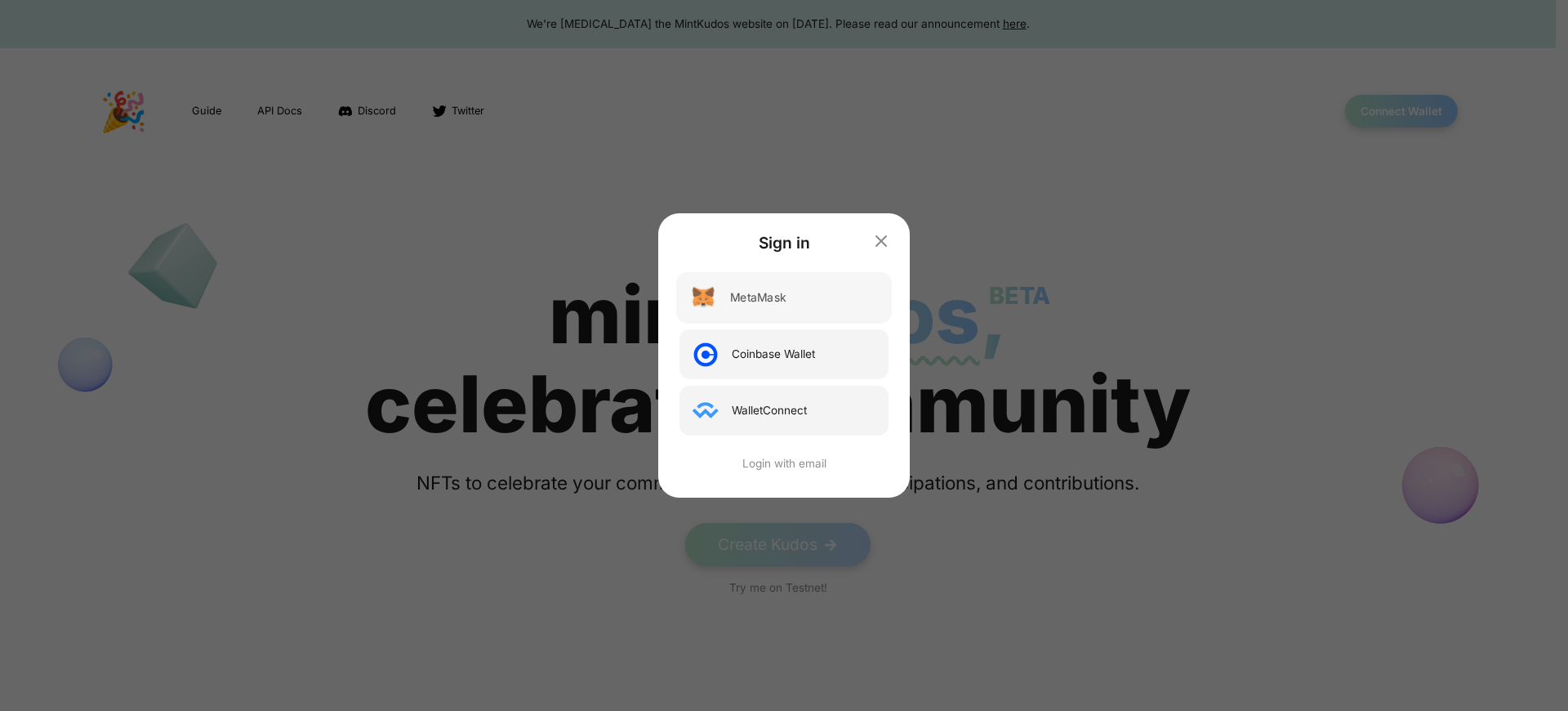
click at [758, 297] on div "MetaMask" at bounding box center [757, 297] width 55 height 17
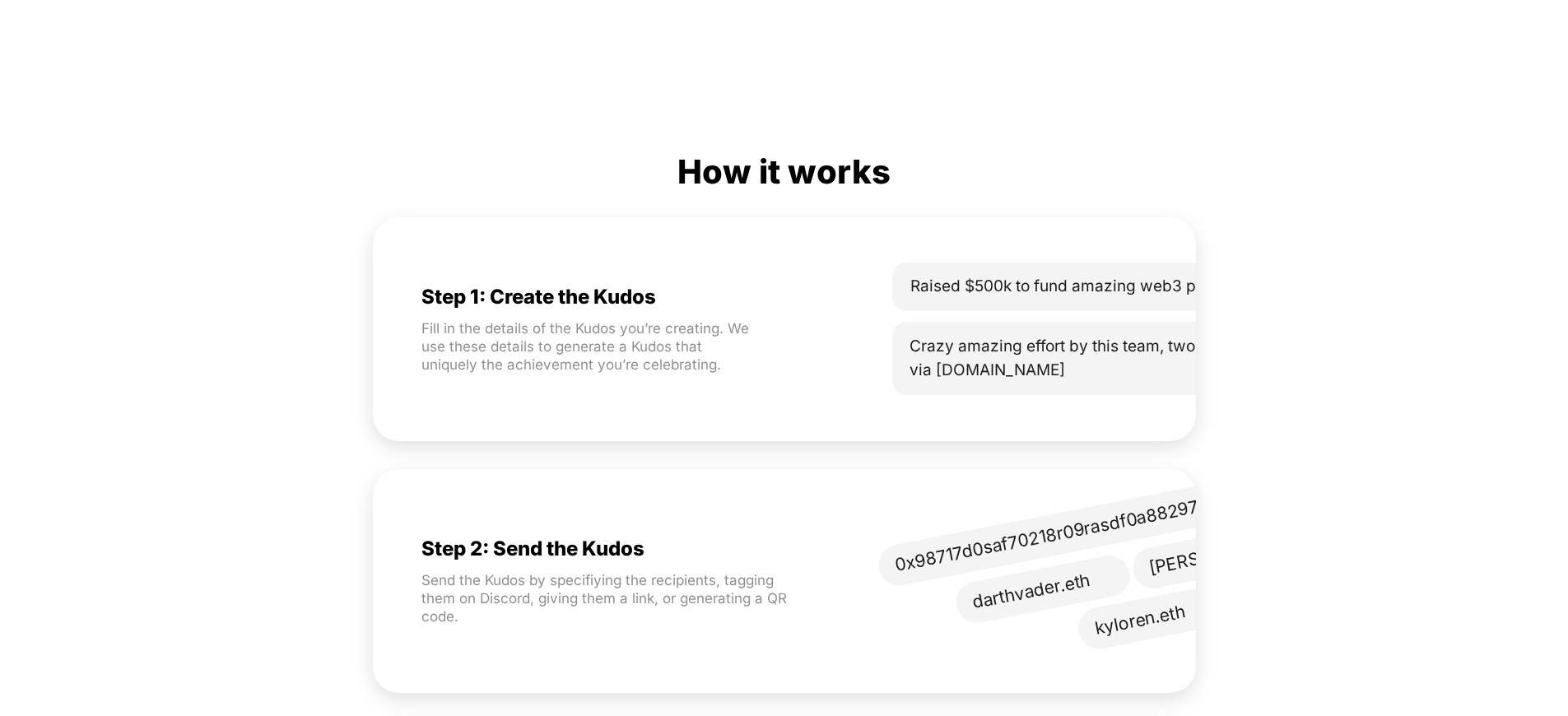
scroll to position [0, 109]
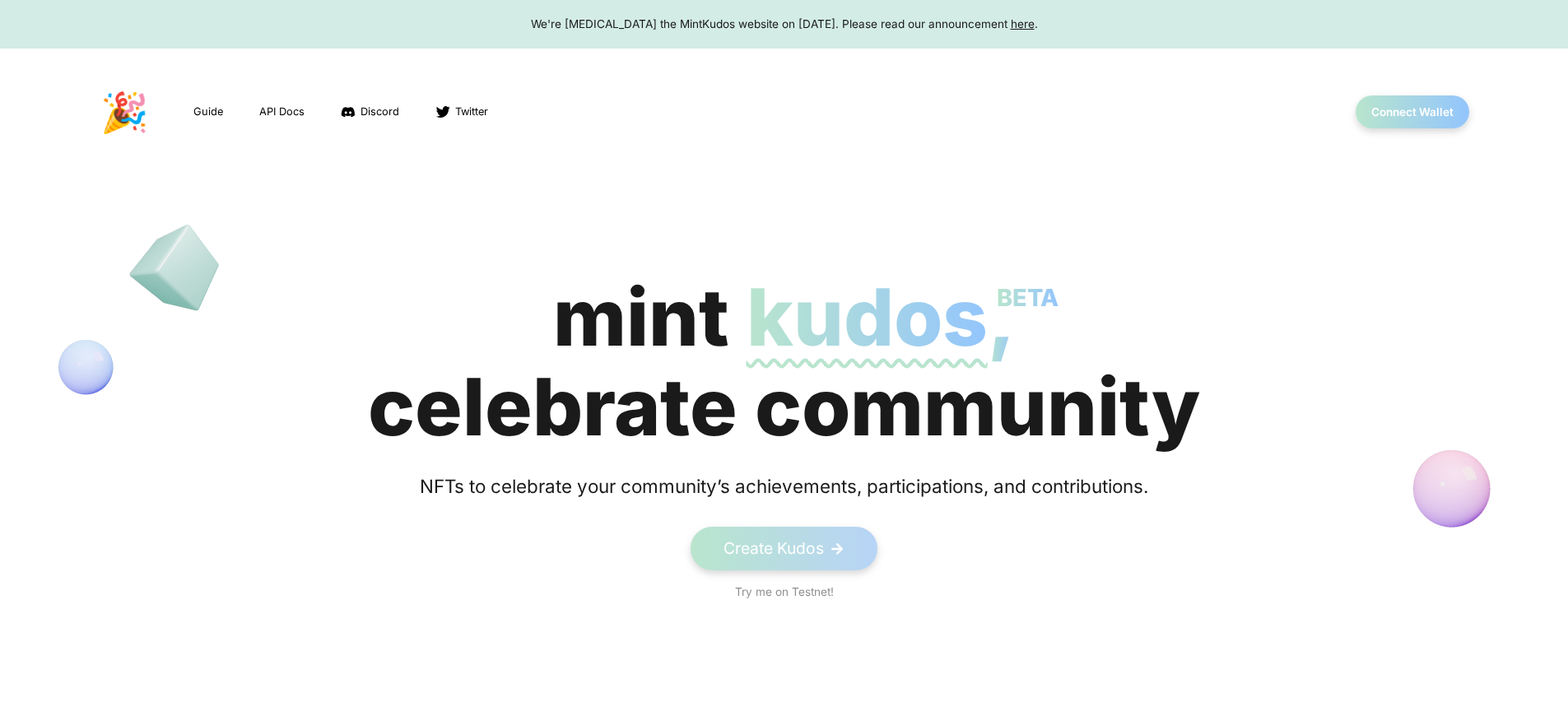
click at [784, 24] on div "We're sunsetting the MintKudos website on August 5th, 2023. Please read our ann…" at bounding box center [784, 23] width 1537 height 16
click at [1411, 112] on button "Connect Wallet" at bounding box center [1413, 112] width 118 height 33
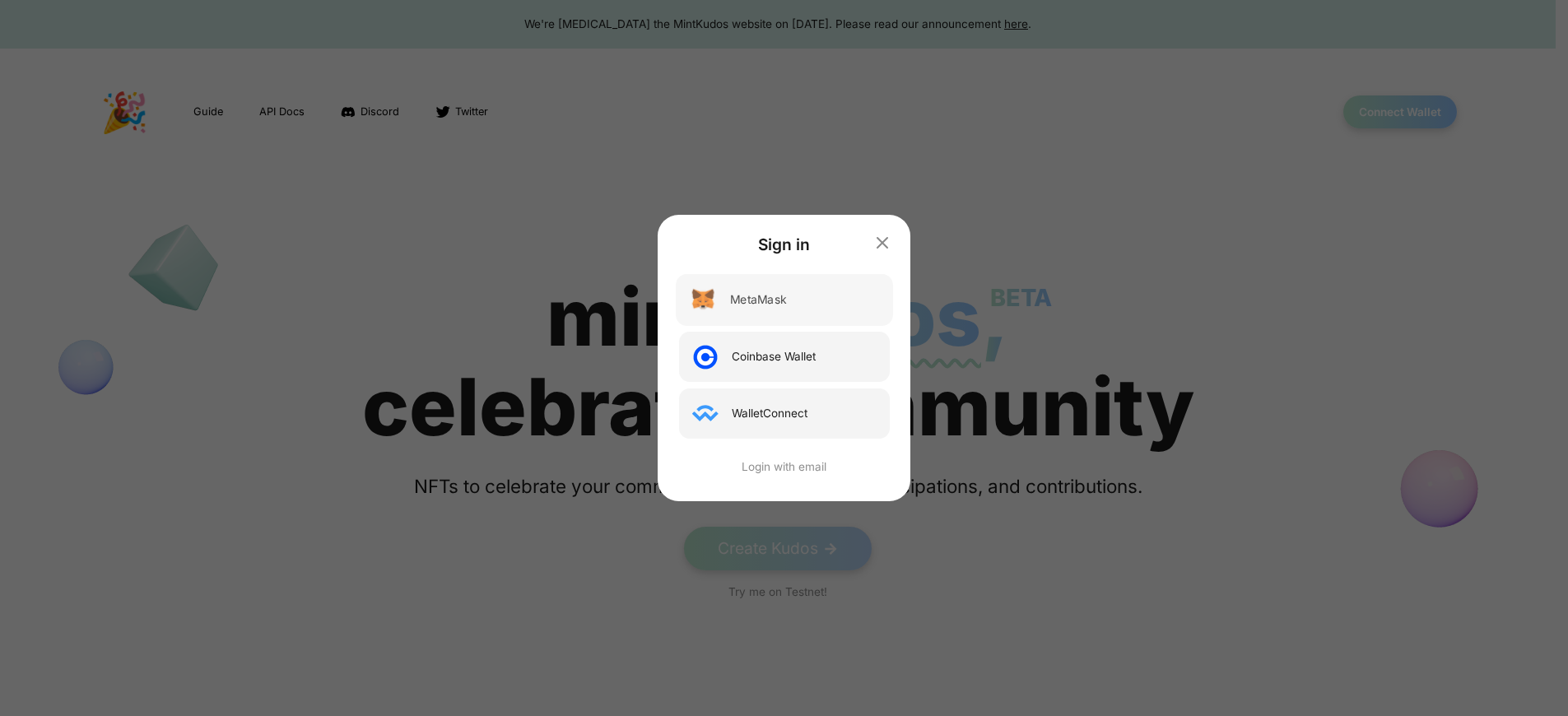
click at [764, 299] on div "MetaMask" at bounding box center [757, 299] width 56 height 17
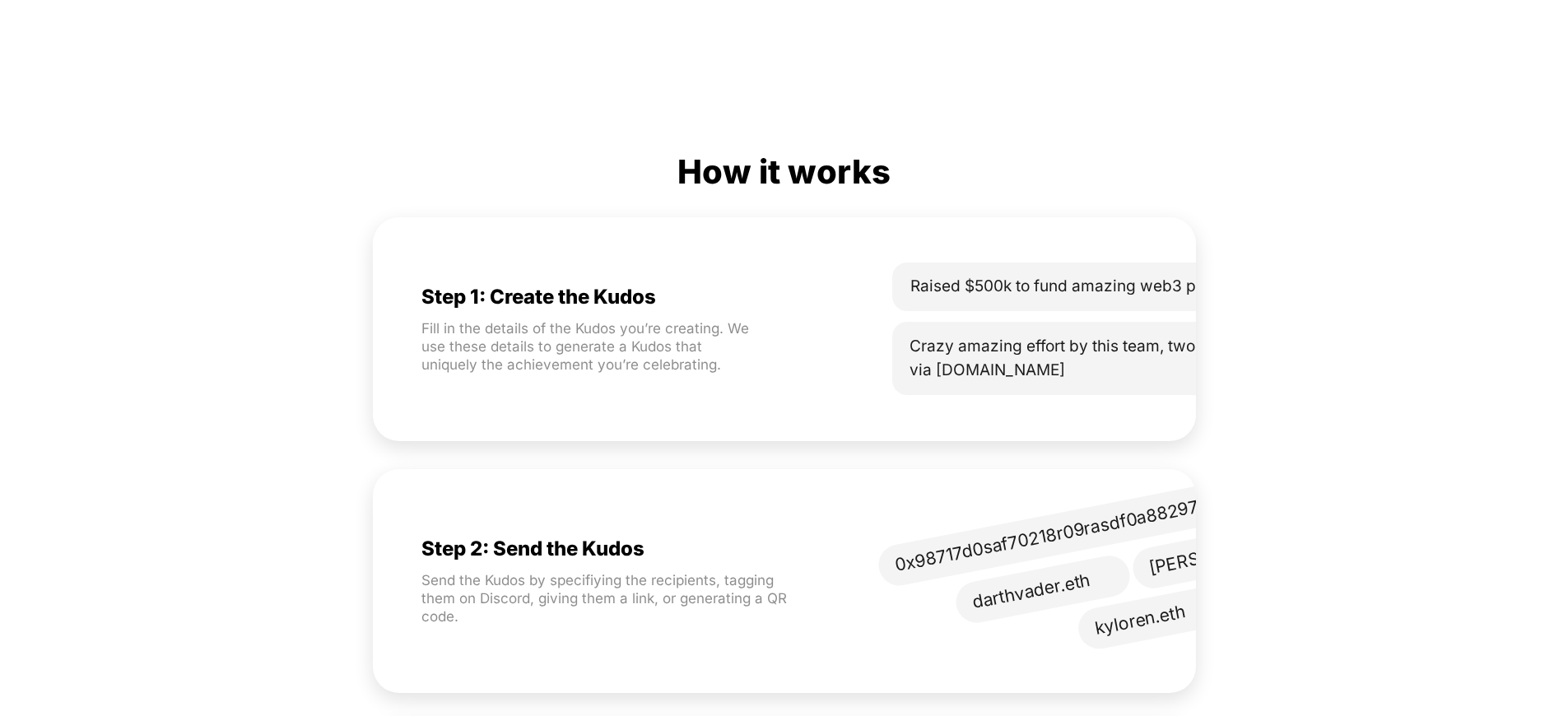
scroll to position [0, 109]
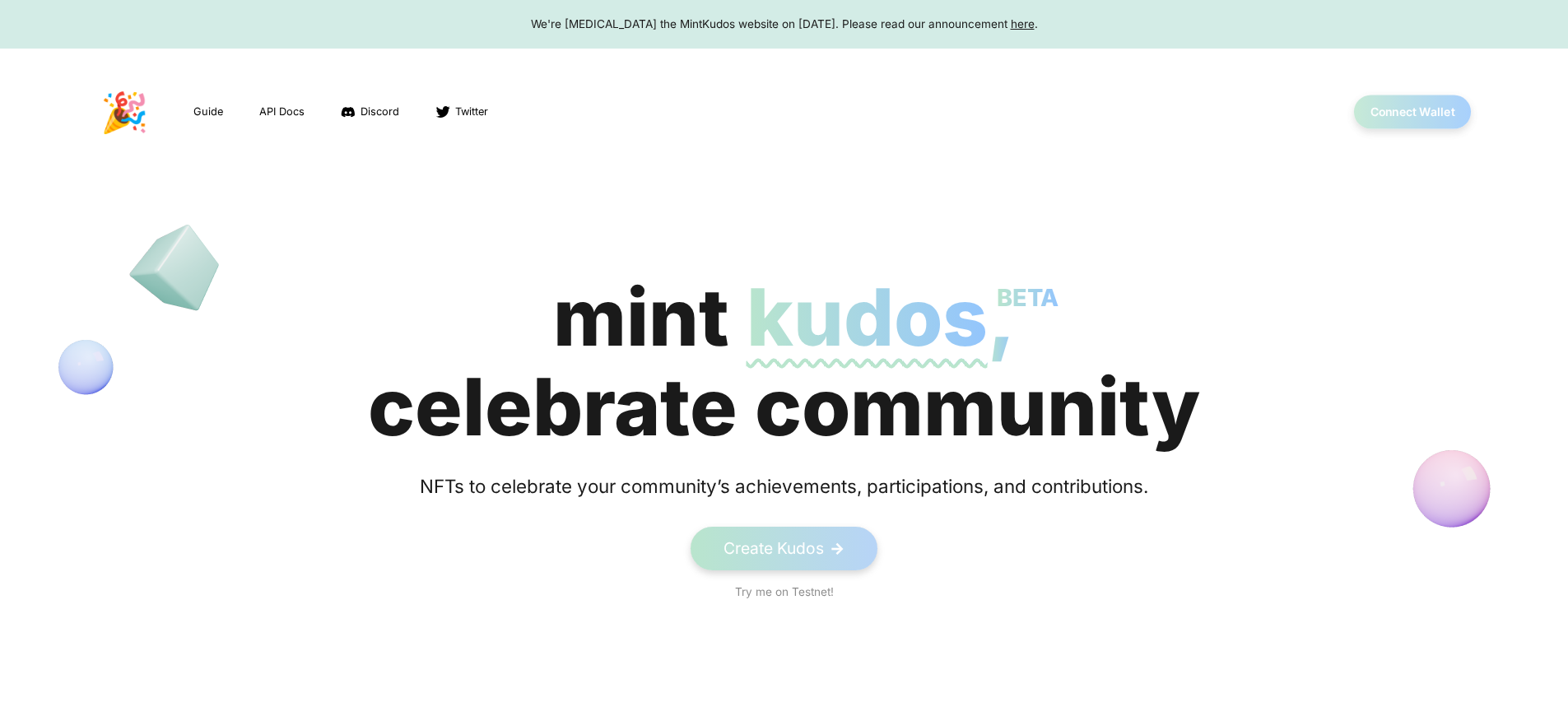
click at [1411, 112] on button "Connect Wallet" at bounding box center [1413, 112] width 118 height 33
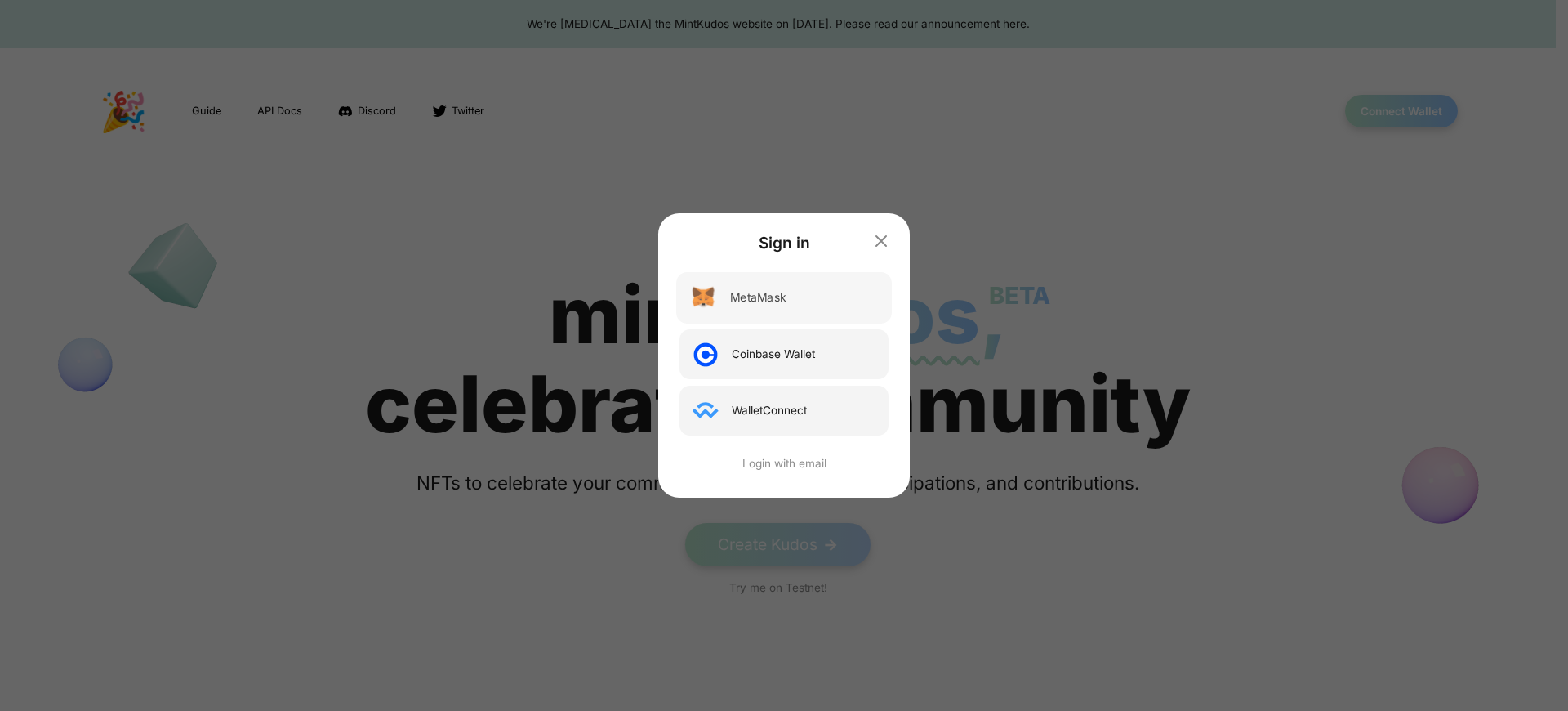
click at [758, 297] on div "MetaMask" at bounding box center [757, 297] width 55 height 17
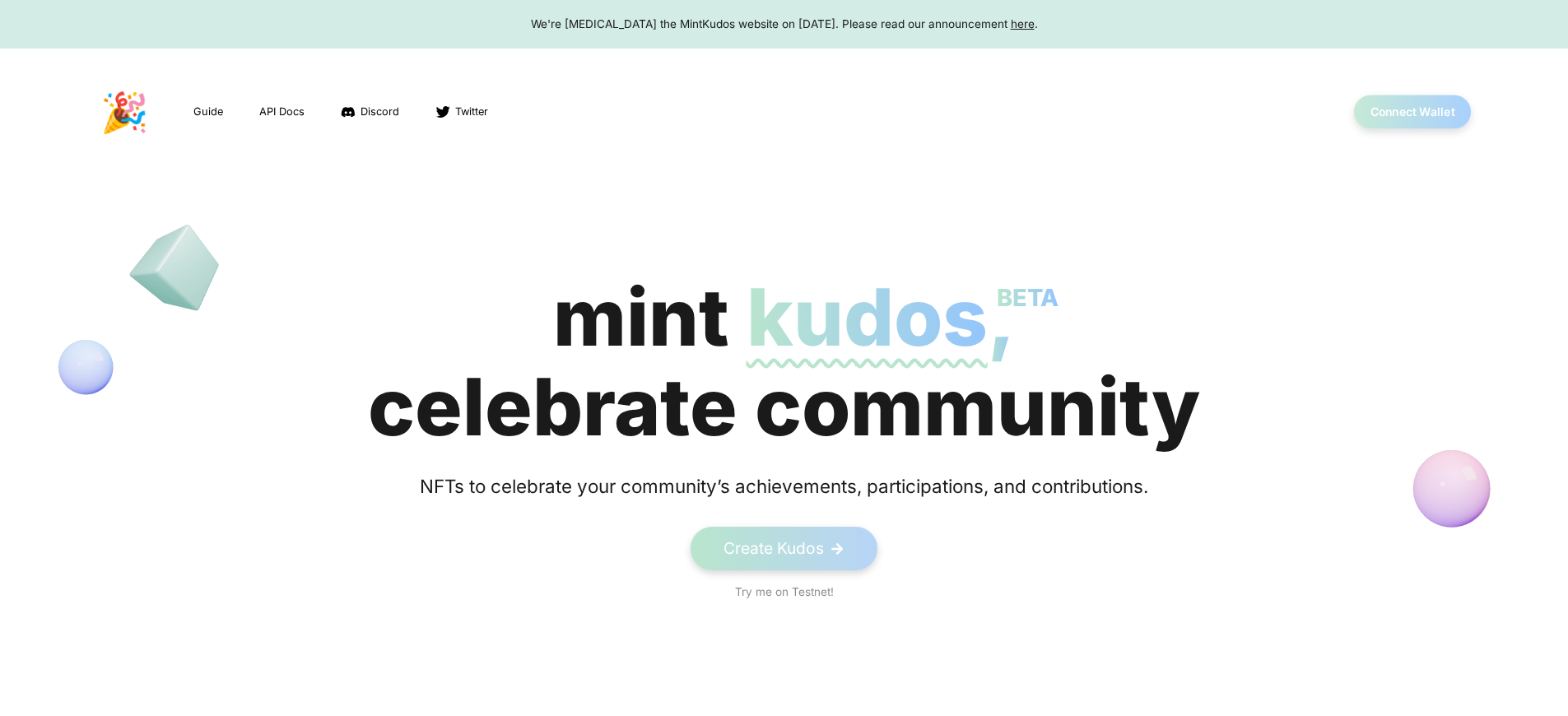
click at [1411, 112] on button "Connect Wallet" at bounding box center [1413, 112] width 118 height 33
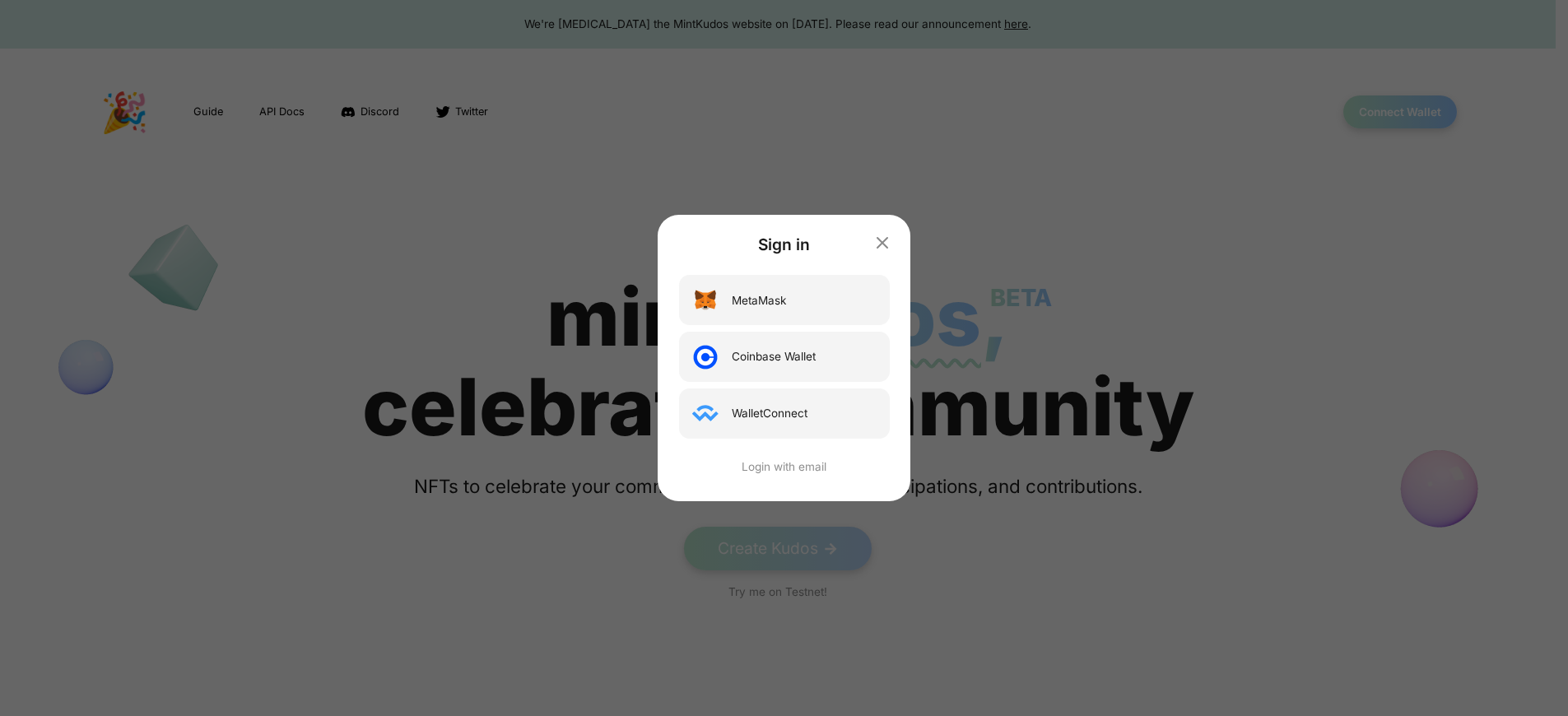
click at [784, 24] on div "Sign in MetaMask Coinbase Wallet WalletConnect Login with email" at bounding box center [784, 358] width 1568 height 716
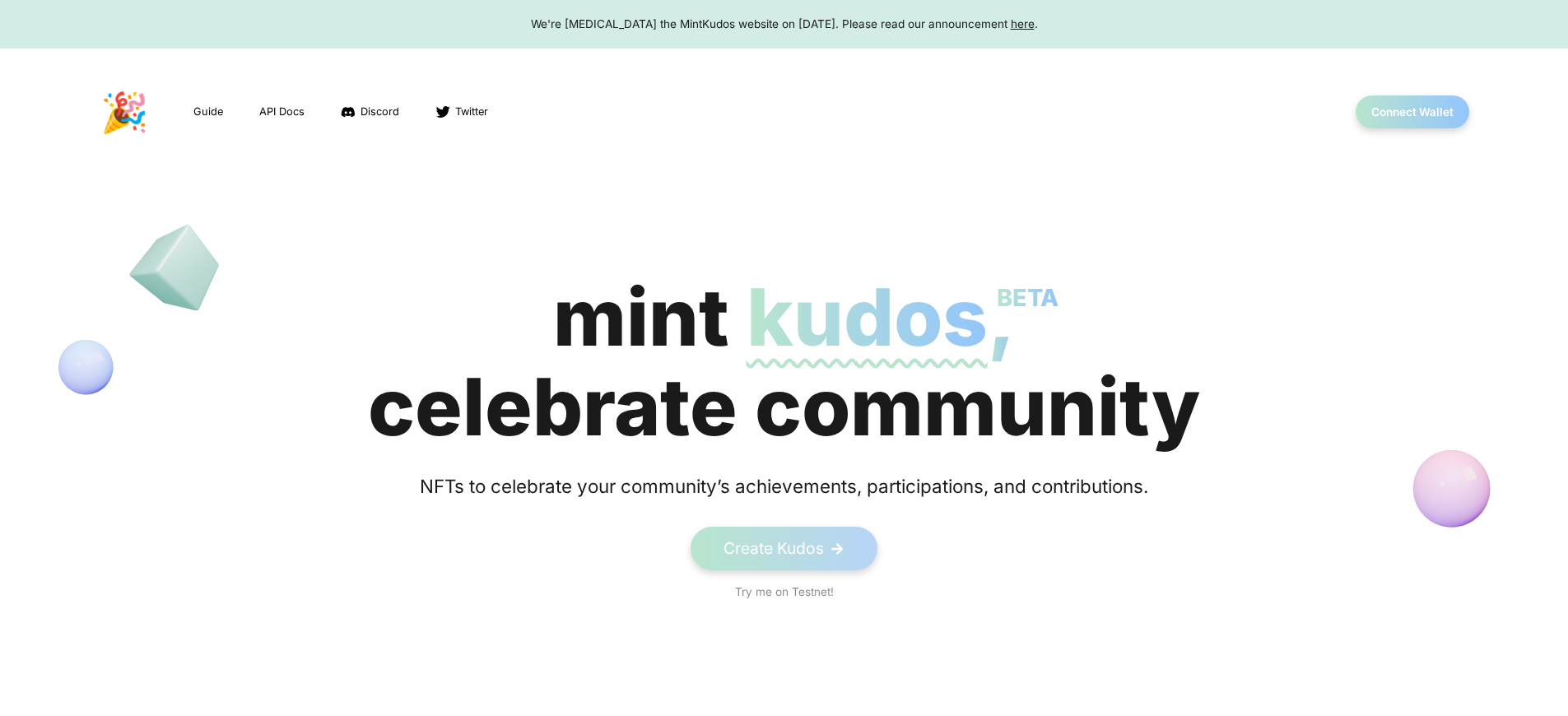
click at [784, 362] on span "kudos BETA" at bounding box center [867, 317] width 241 height 96
click at [1411, 112] on button "Connect Wallet" at bounding box center [1413, 112] width 118 height 33
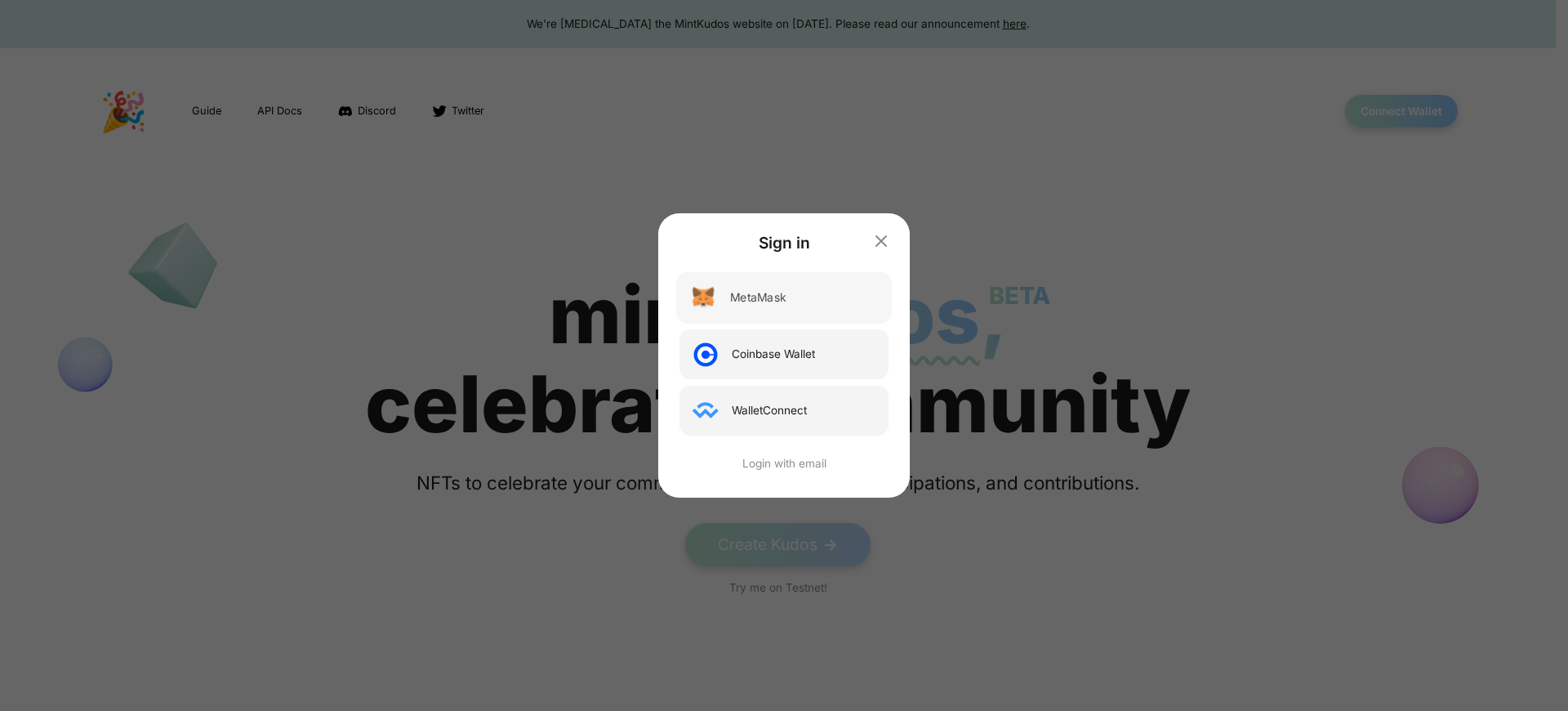
click at [758, 297] on div "MetaMask" at bounding box center [757, 297] width 55 height 17
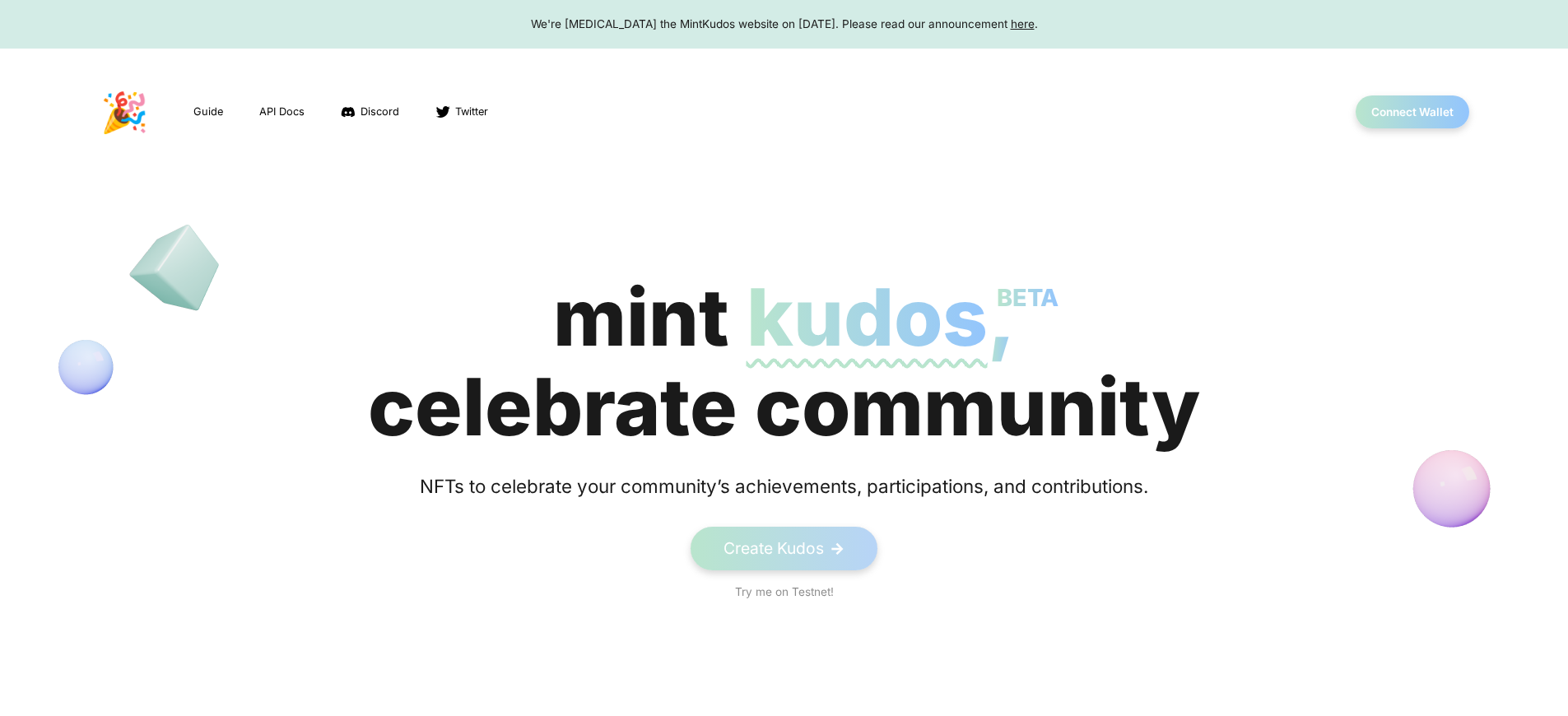
click at [784, 24] on div "We're [MEDICAL_DATA] the MintKudos website on [DATE]. Please read our announcem…" at bounding box center [784, 23] width 1537 height 16
click at [1411, 112] on button "Connect Wallet" at bounding box center [1413, 112] width 118 height 33
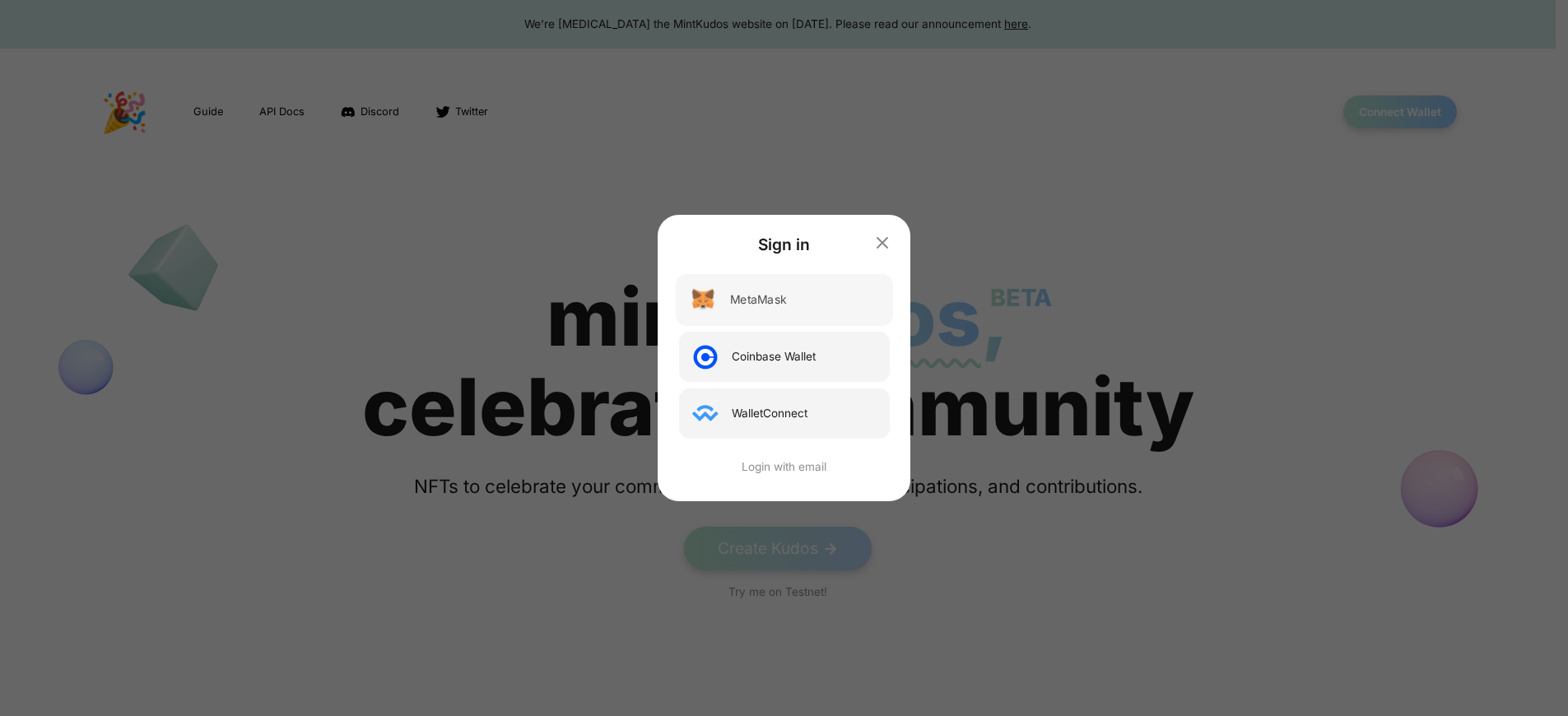
click at [764, 299] on div "MetaMask" at bounding box center [757, 299] width 56 height 17
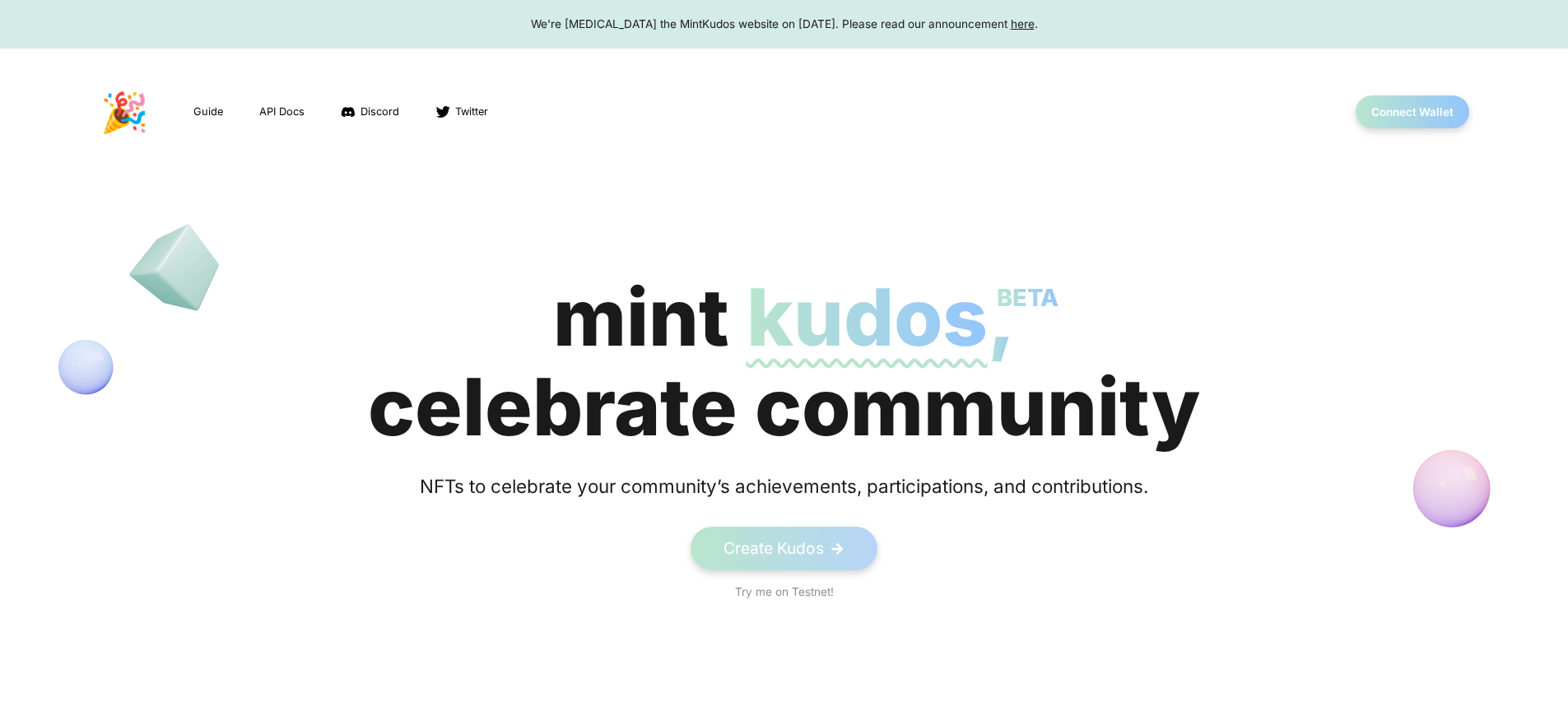
click at [1411, 112] on button "Connect Wallet" at bounding box center [1413, 112] width 118 height 33
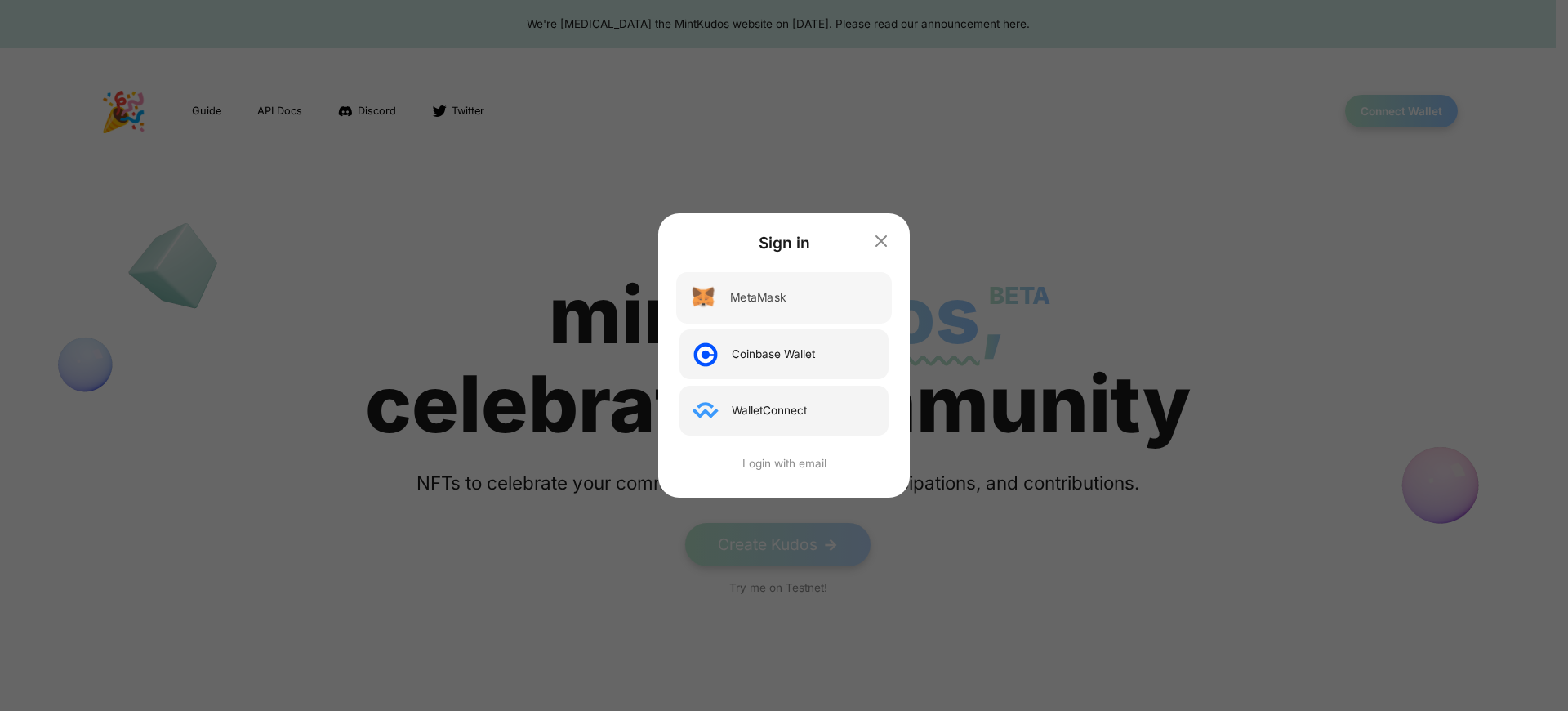
click at [758, 297] on div "MetaMask" at bounding box center [757, 297] width 55 height 17
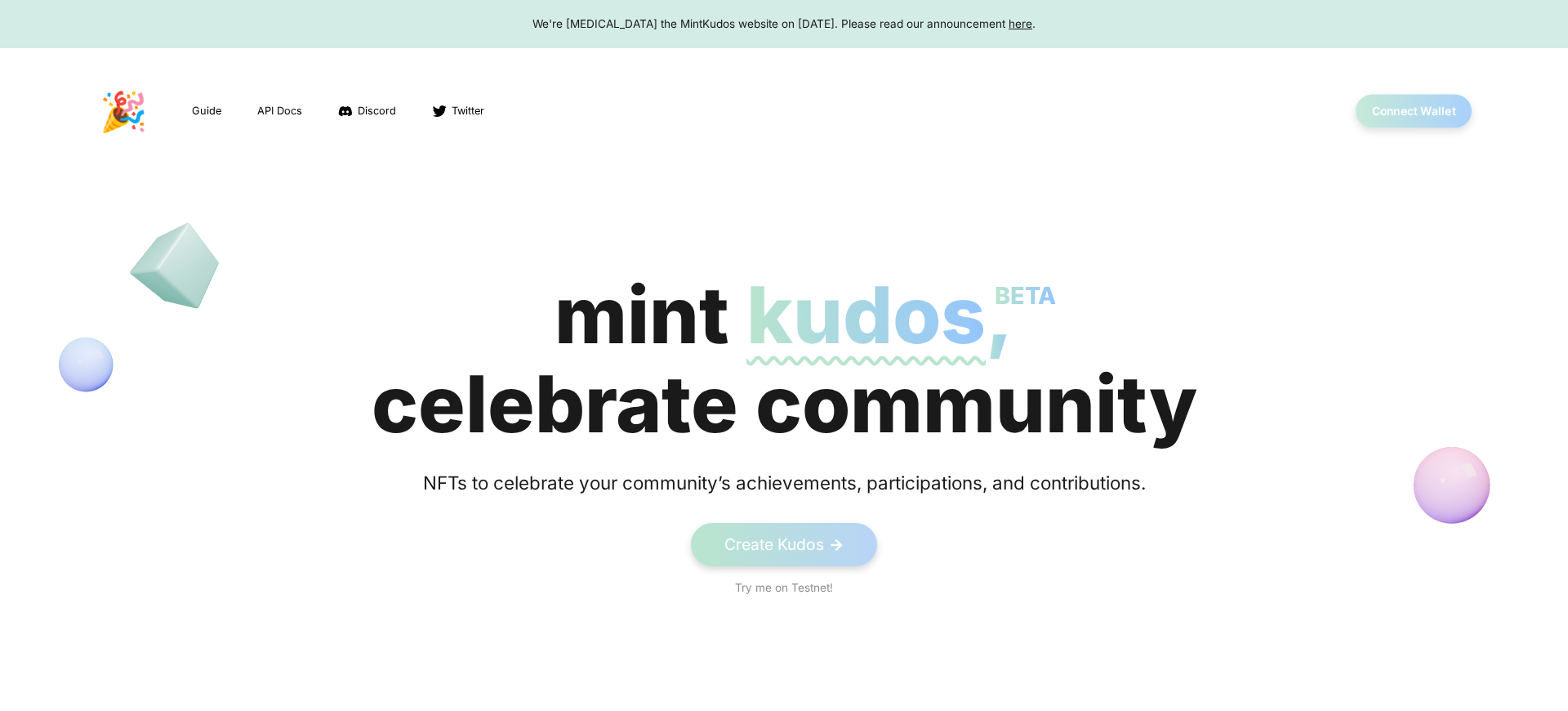
click at [1400, 111] on button "Connect Wallet" at bounding box center [1413, 111] width 117 height 33
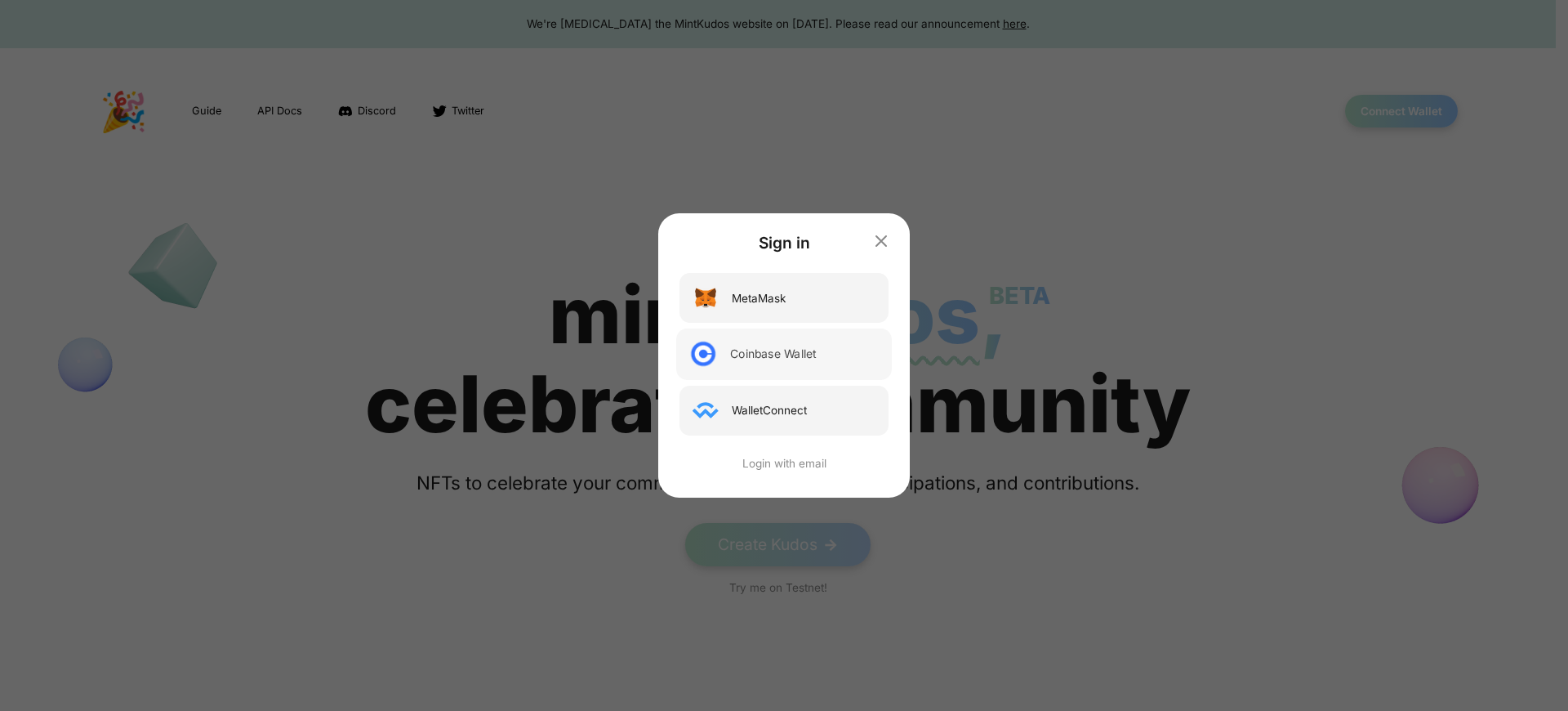
click at [778, 359] on div "Coinbase Wallet" at bounding box center [773, 354] width 86 height 17
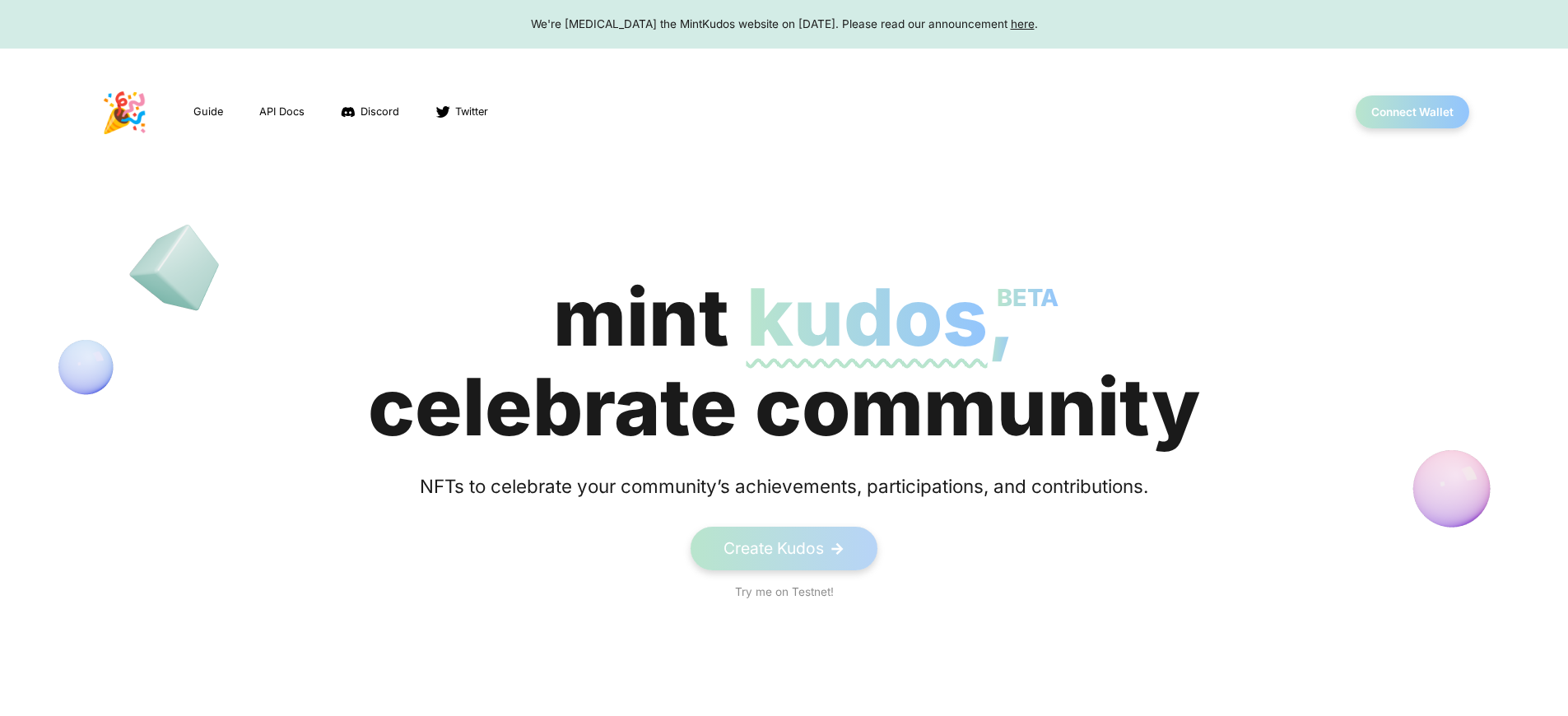
click at [784, 24] on div "We're [MEDICAL_DATA] the MintKudos website on [DATE]. Please read our announcem…" at bounding box center [784, 23] width 1537 height 16
click at [1411, 112] on button "Connect Wallet" at bounding box center [1413, 112] width 118 height 33
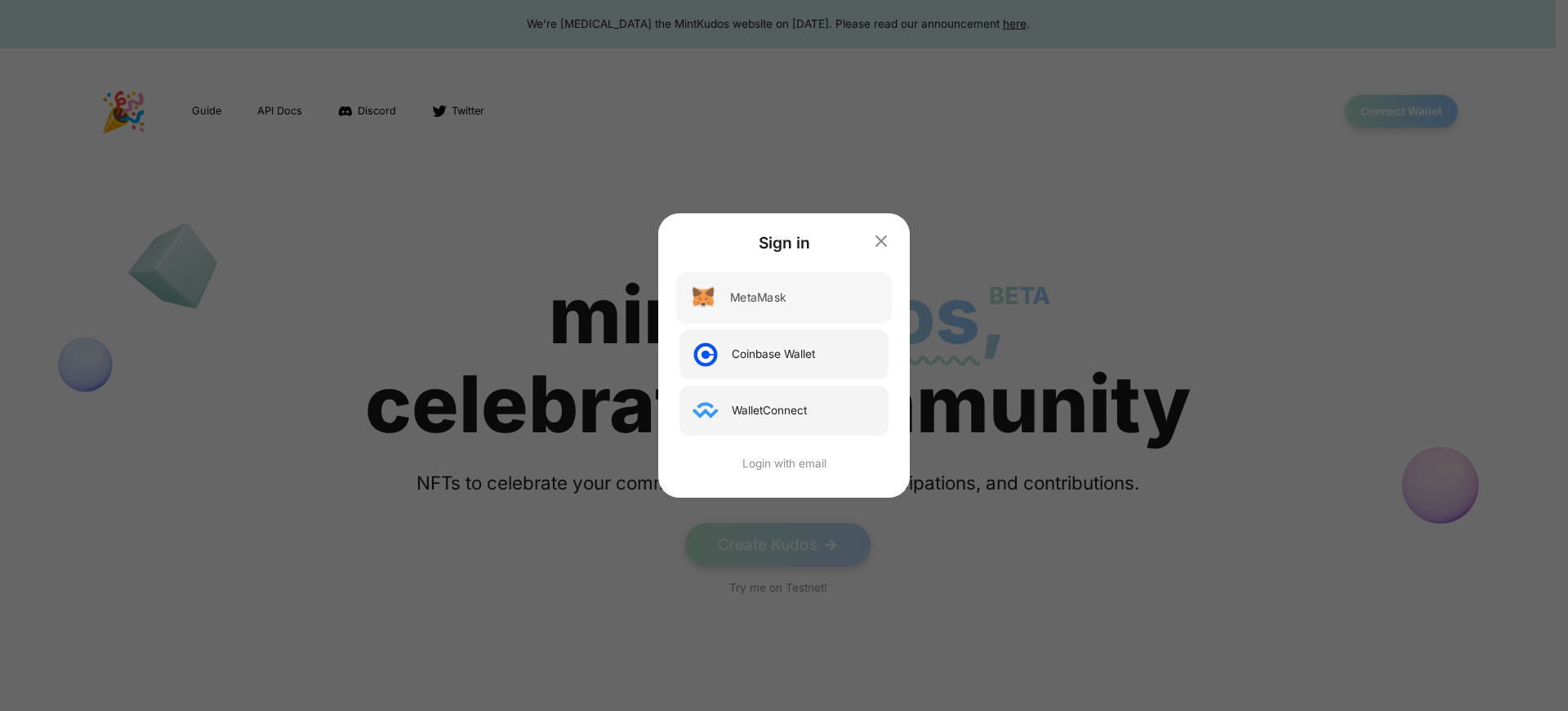
click at [758, 297] on div "MetaMask" at bounding box center [757, 297] width 55 height 17
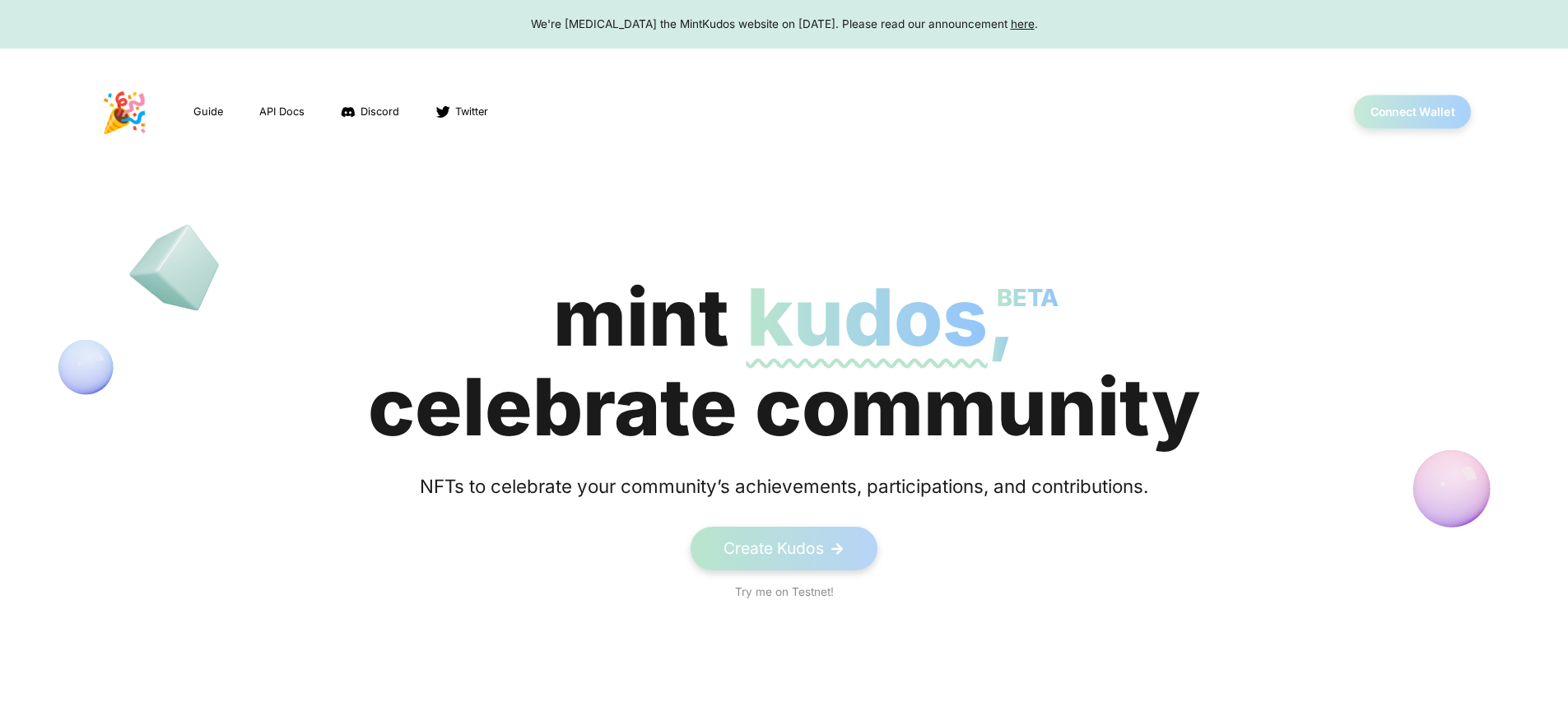
click at [1411, 112] on button "Connect Wallet" at bounding box center [1413, 112] width 118 height 33
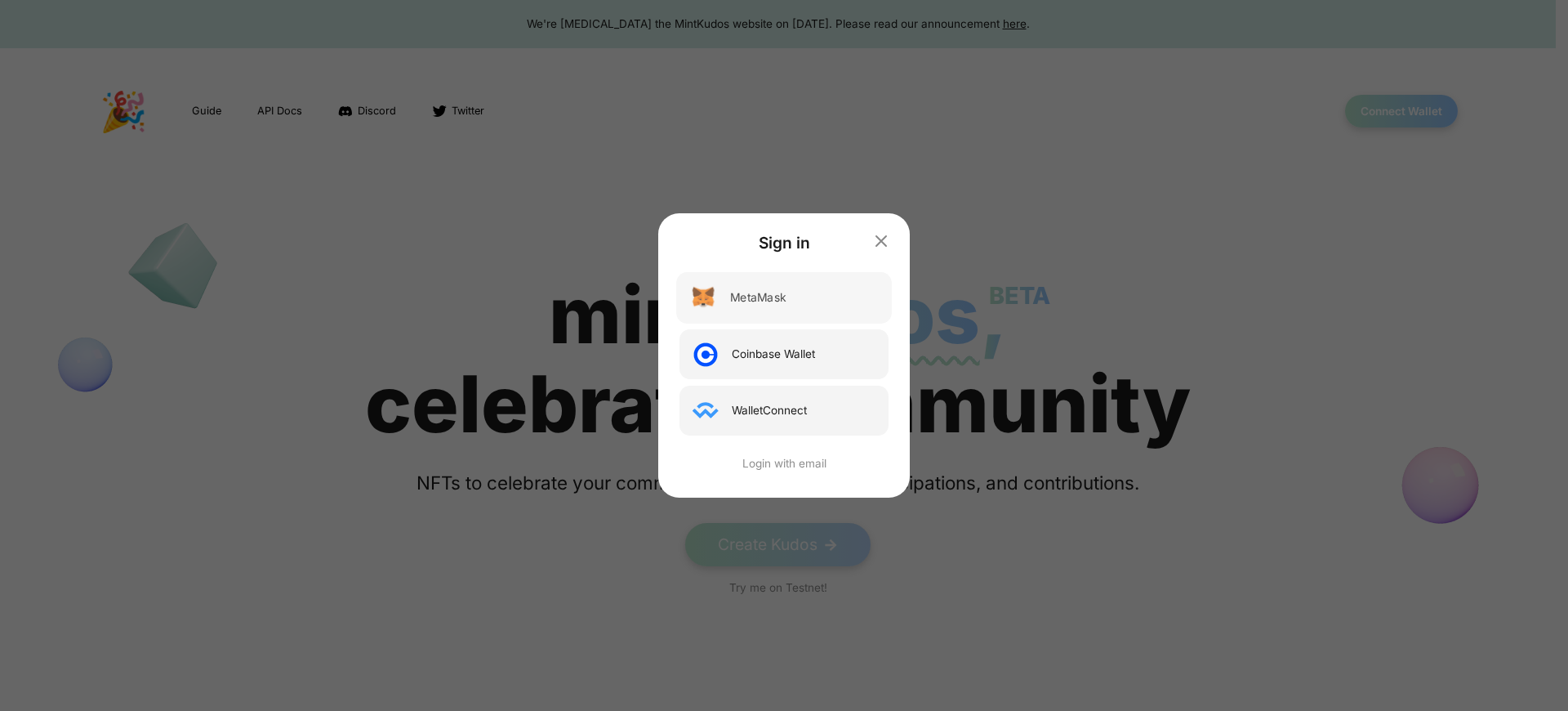
click at [758, 297] on div "MetaMask" at bounding box center [757, 297] width 55 height 17
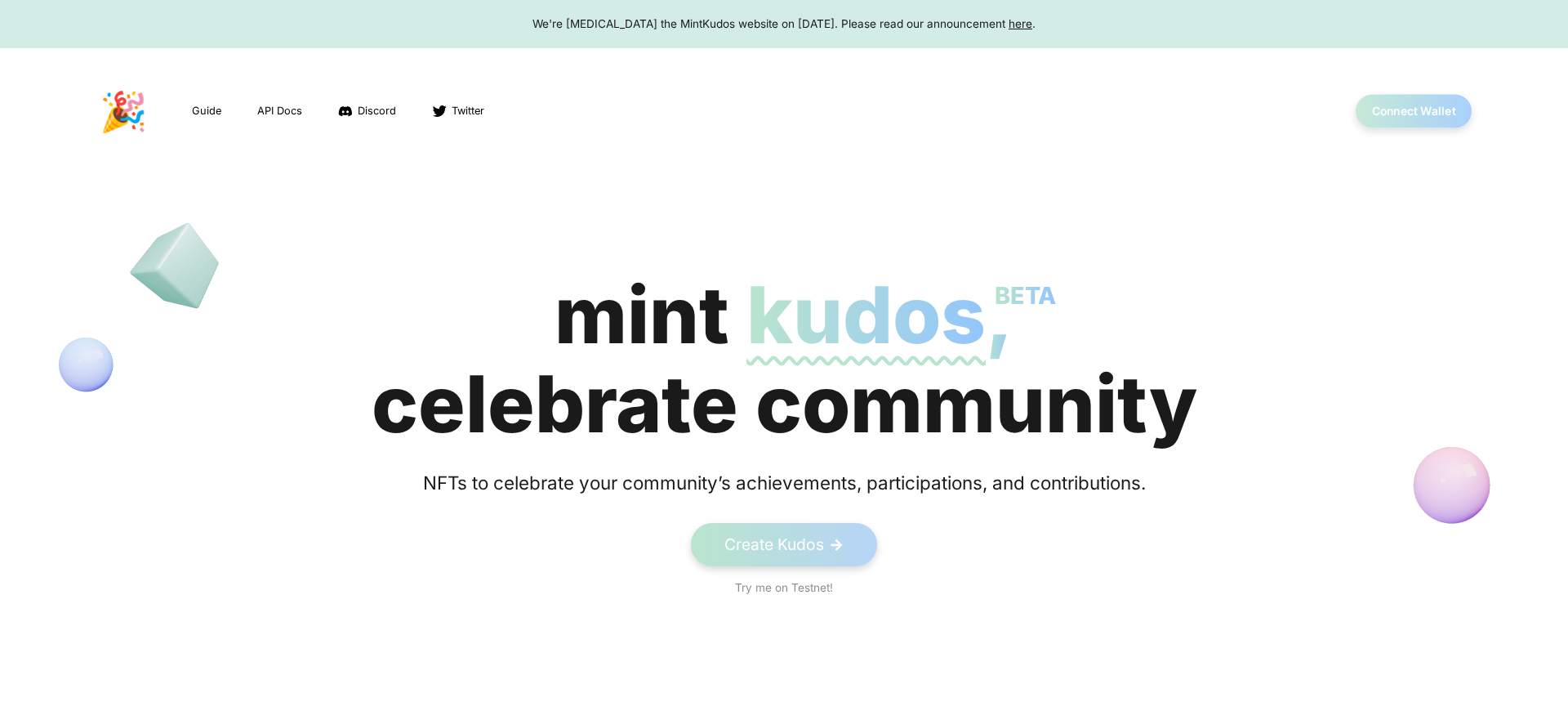
click at [1400, 111] on button "Connect Wallet" at bounding box center [1413, 111] width 117 height 33
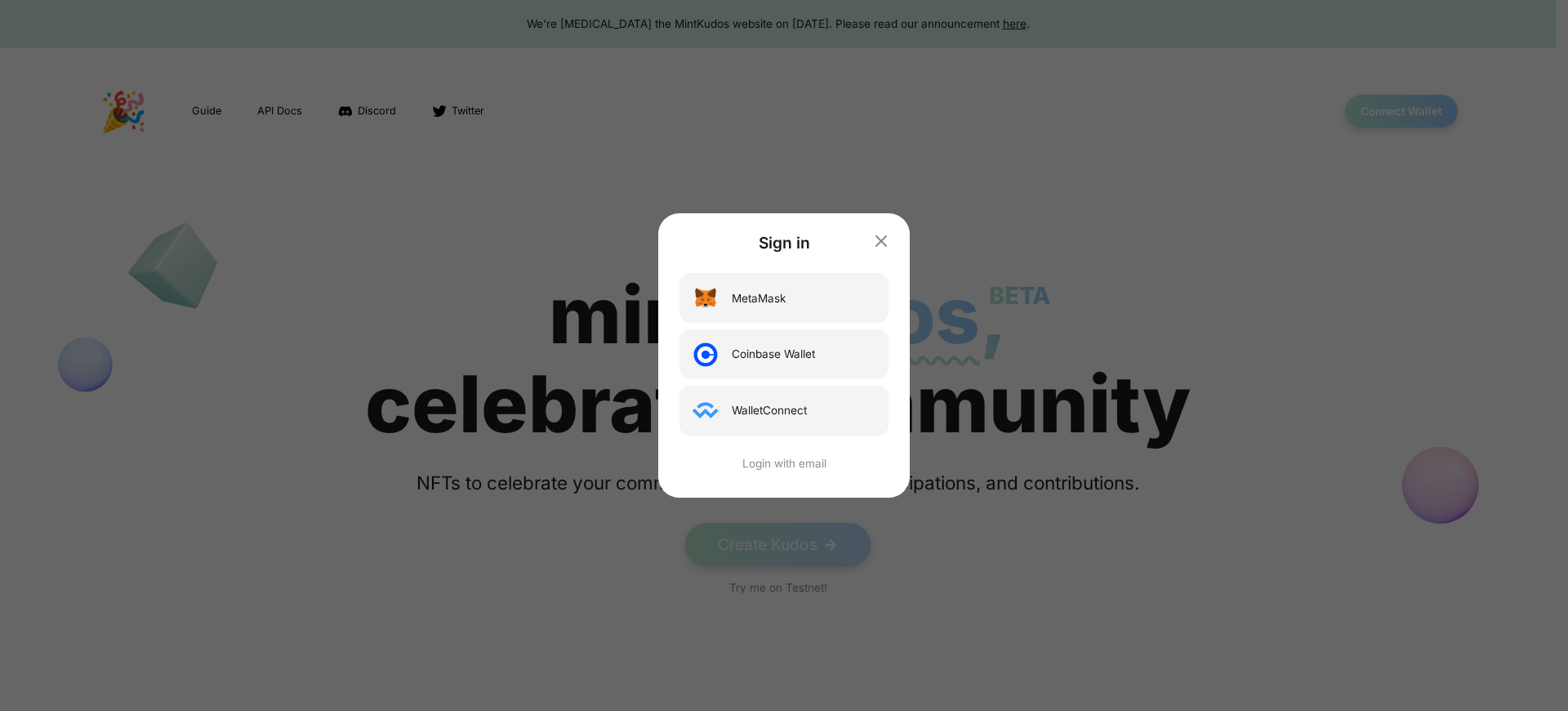
click at [1082, 355] on div "Sign in MetaMask Coinbase Wallet WalletConnect Login with email" at bounding box center [784, 355] width 1568 height 711
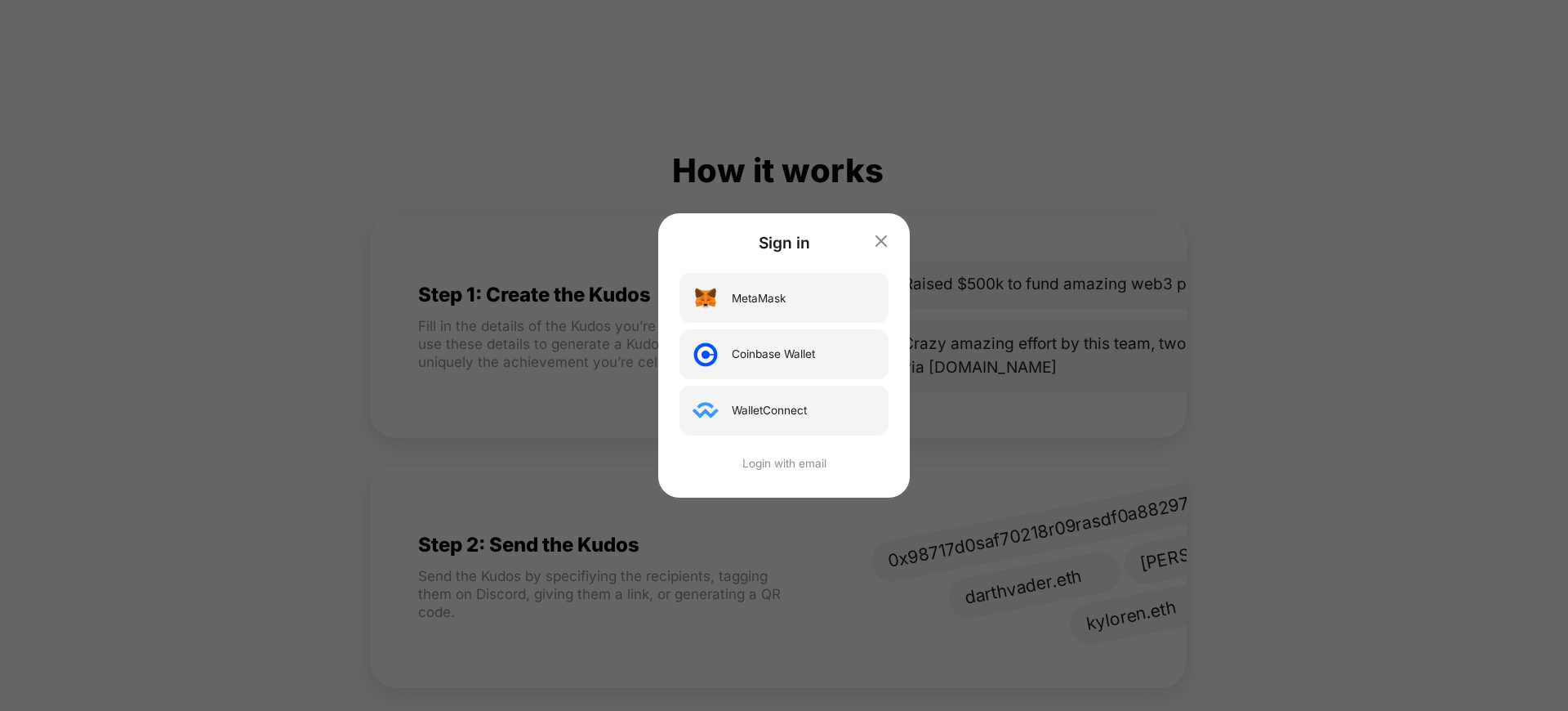
scroll to position [0, 108]
